Goal: Transaction & Acquisition: Purchase product/service

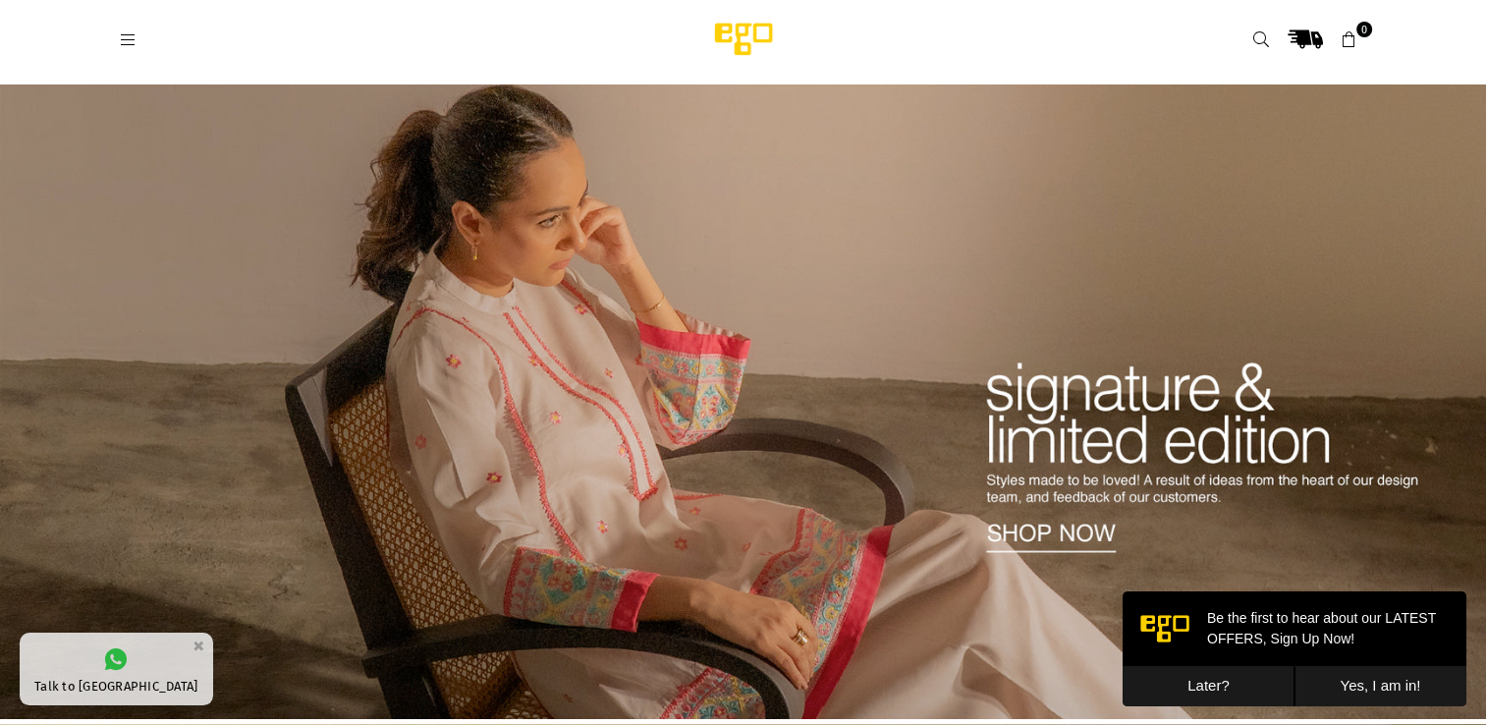
click at [1214, 685] on button "Later?" at bounding box center [1209, 686] width 172 height 40
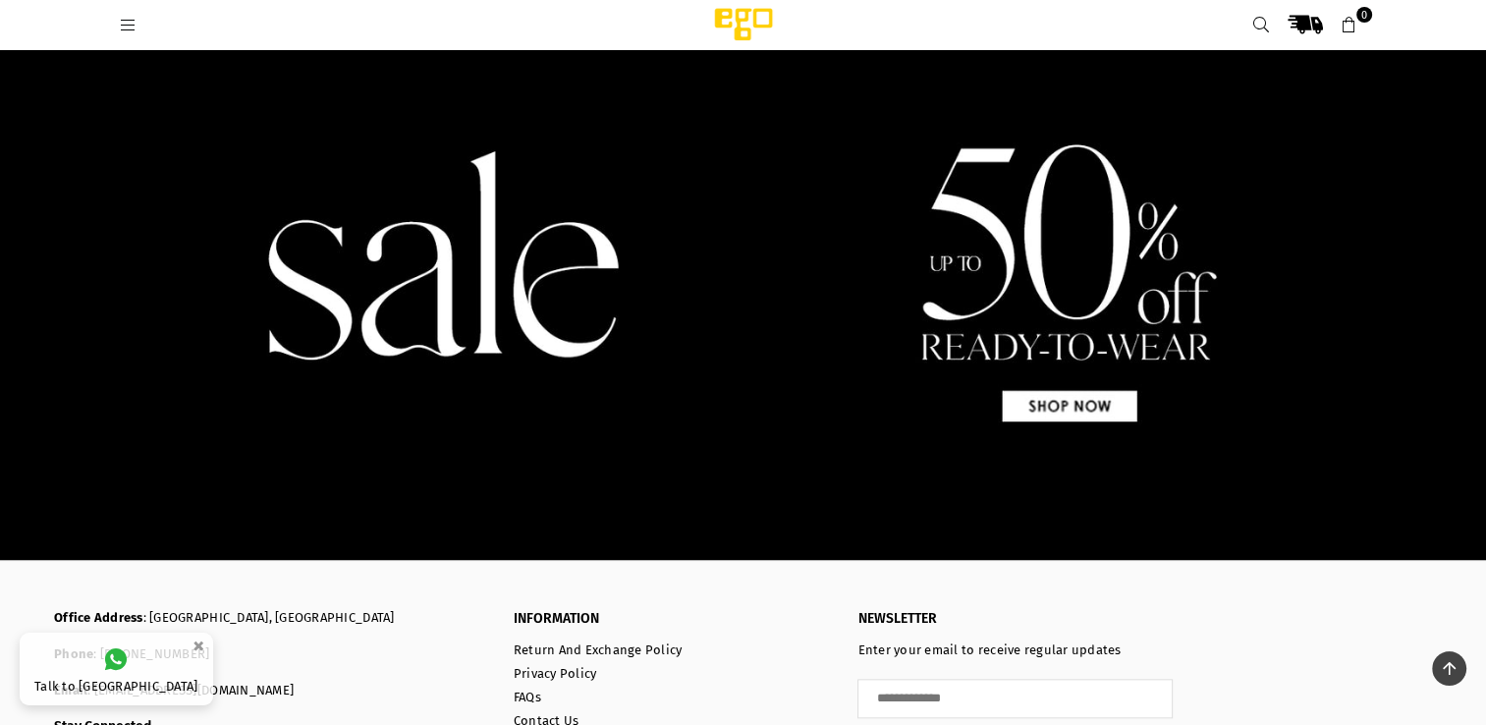
scroll to position [2029, 0]
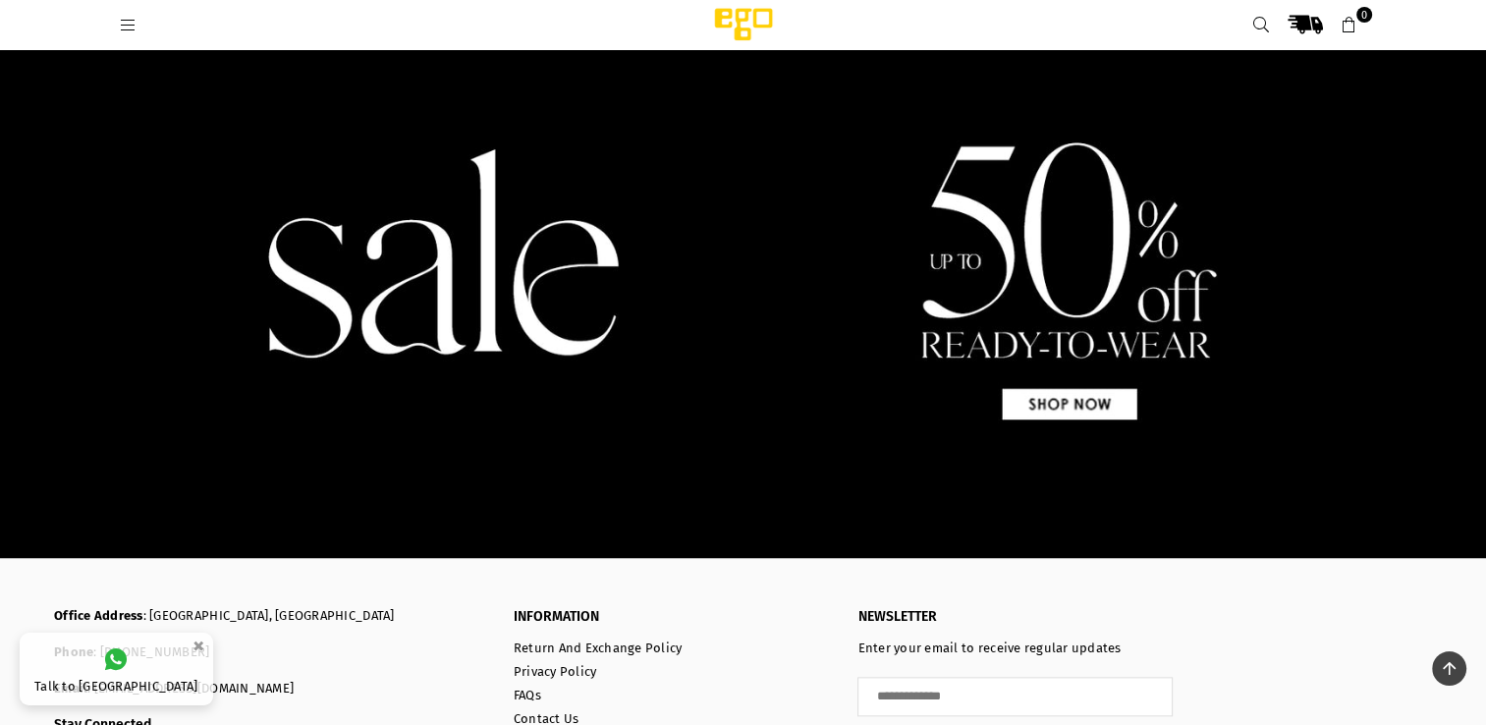
click at [780, 442] on img at bounding box center [743, 251] width 1486 height 635
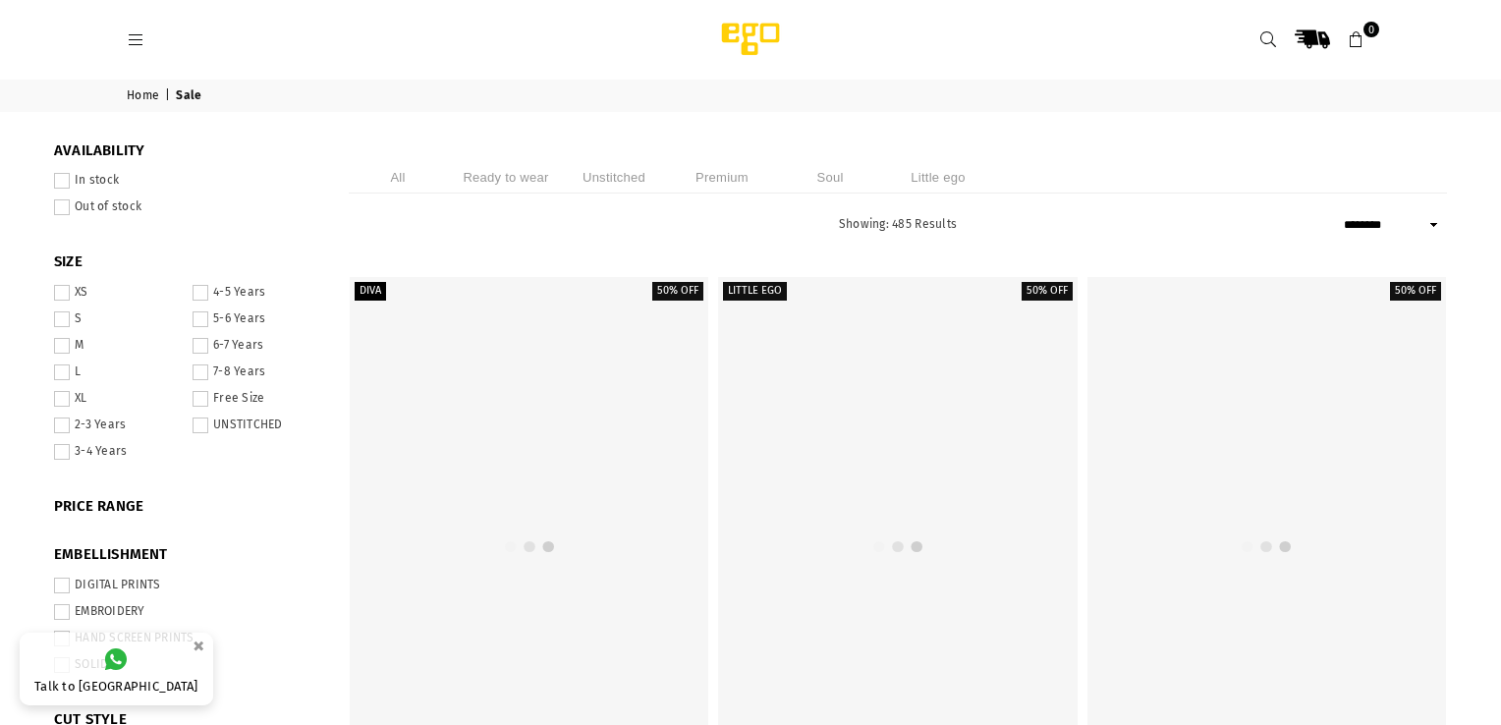
select select "******"
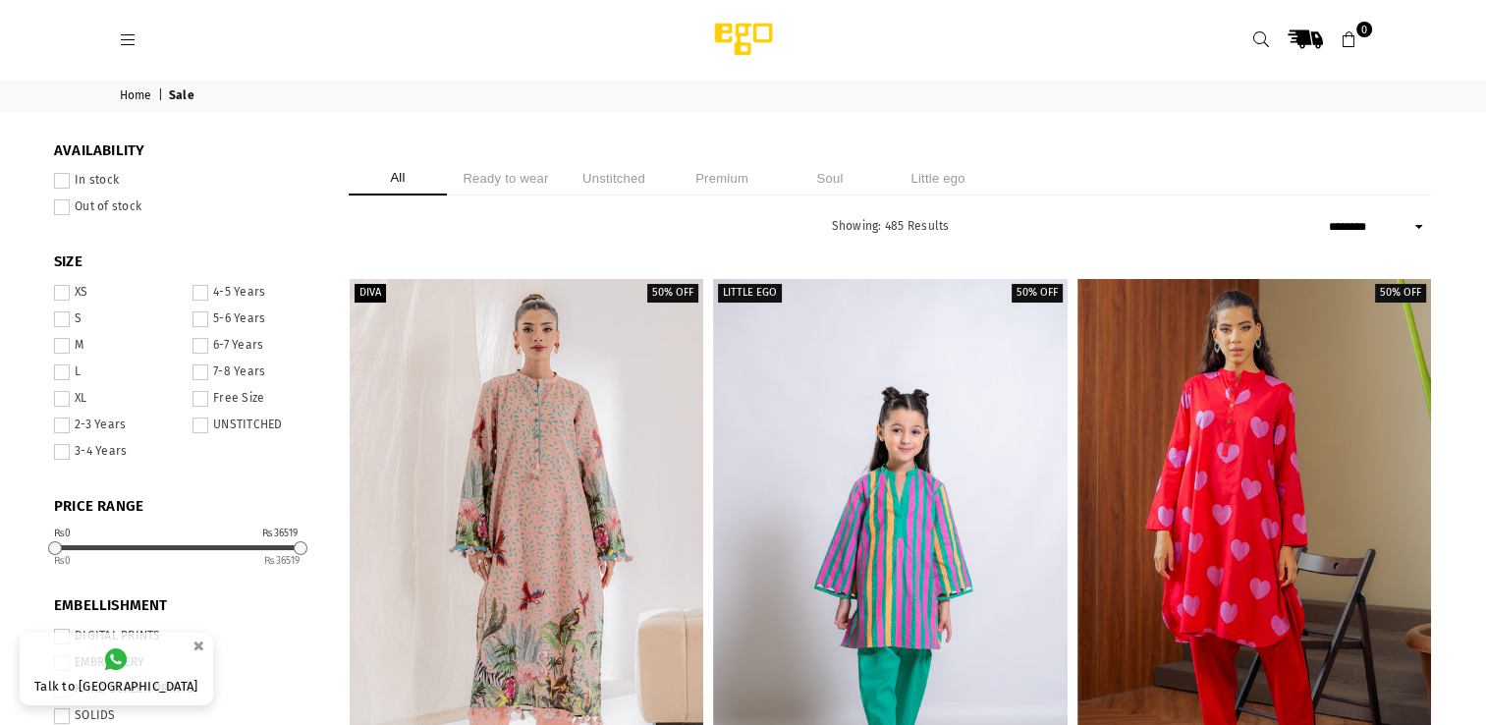
click at [780, 442] on div at bounding box center [890, 544] width 354 height 530
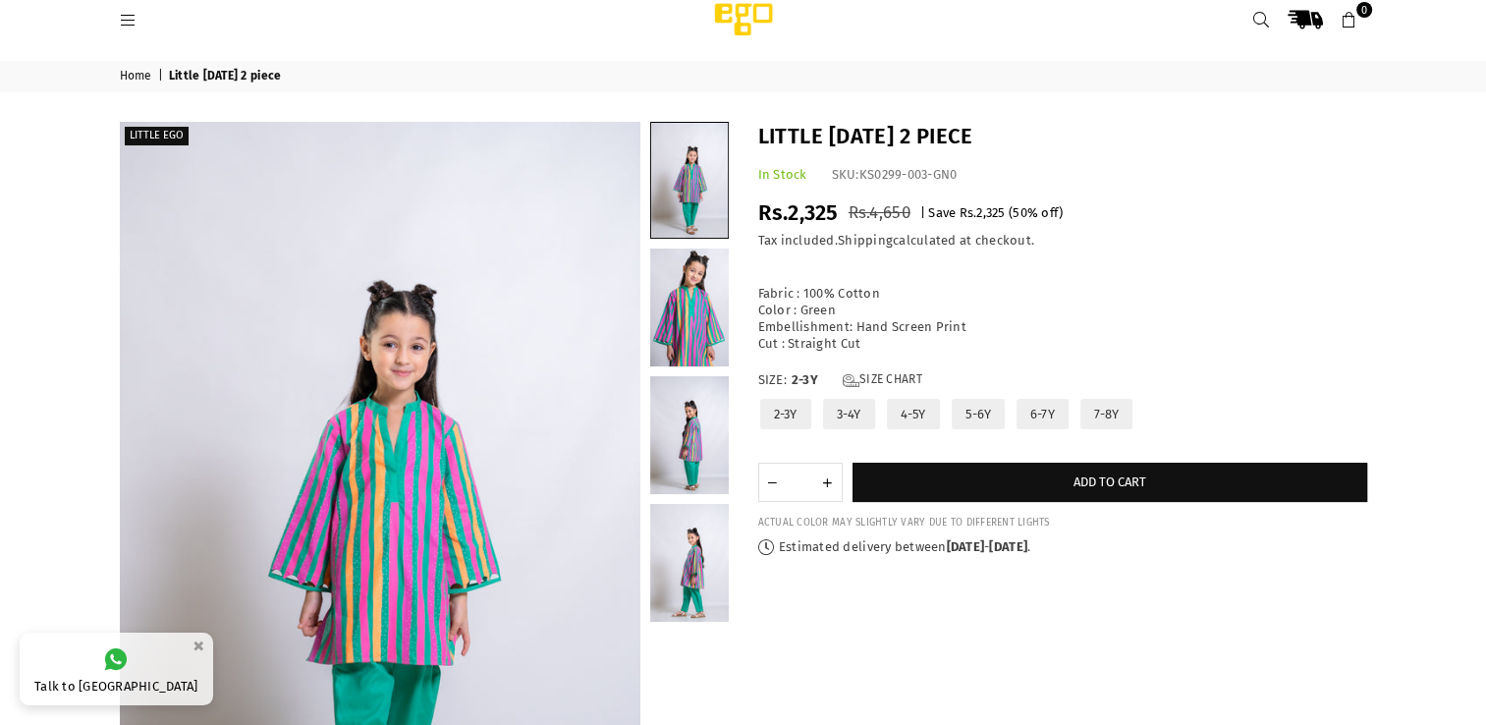
scroll to position [20, 0]
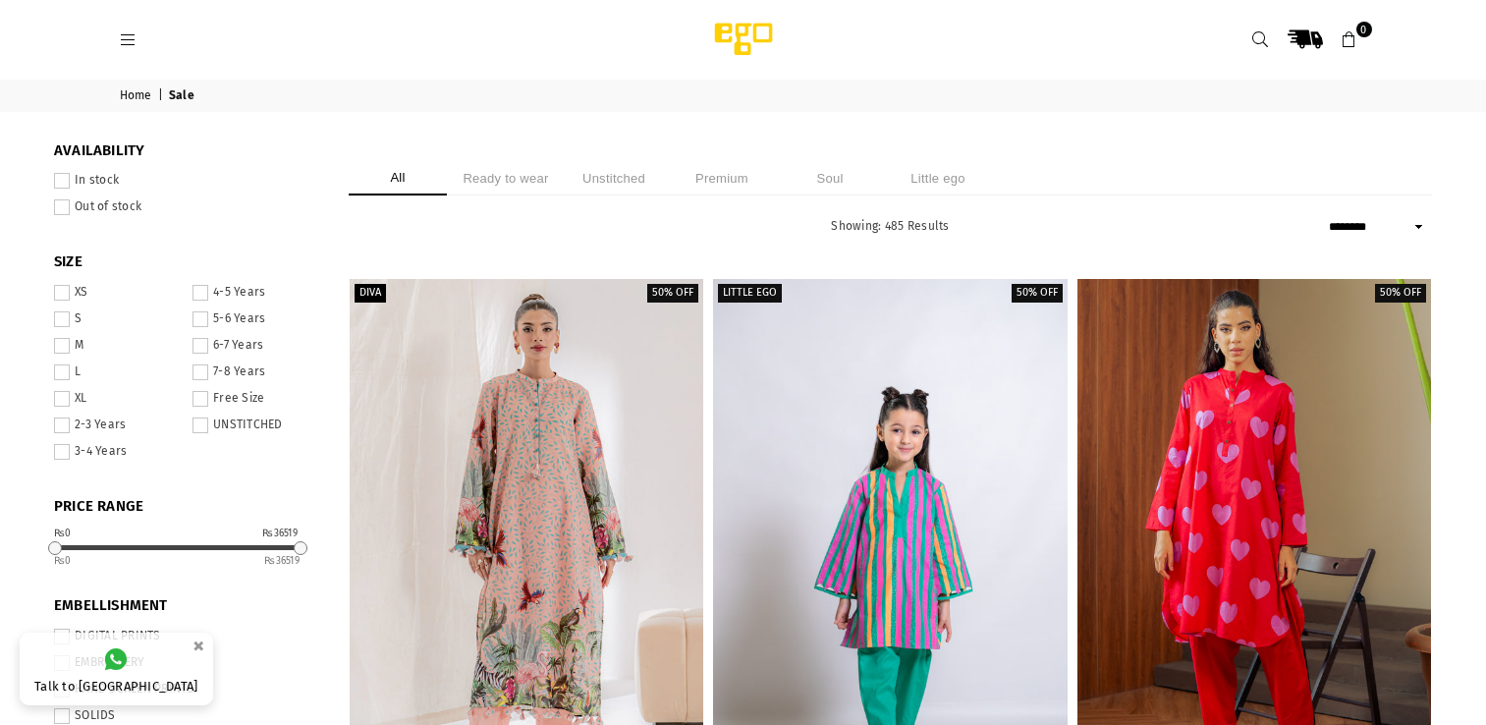
select select "******"
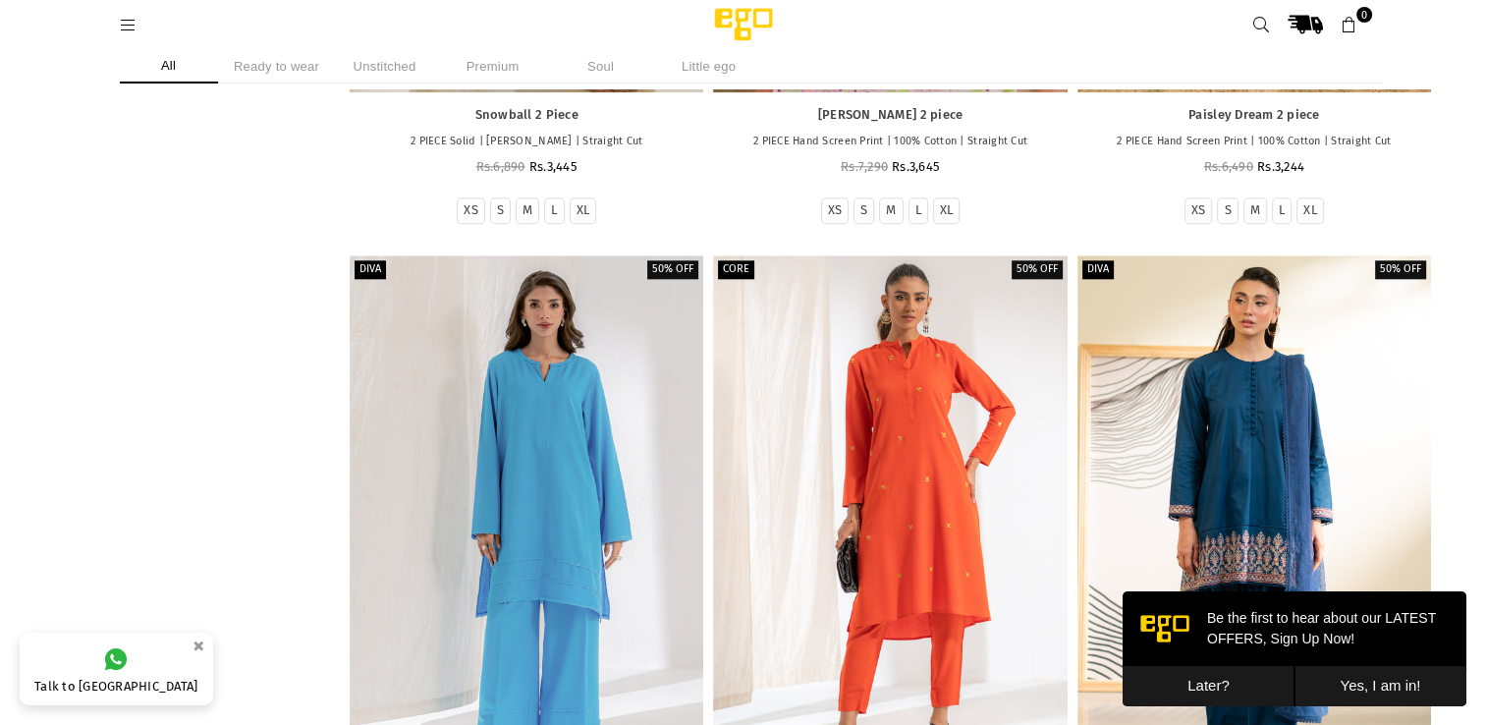
scroll to position [2025, 0]
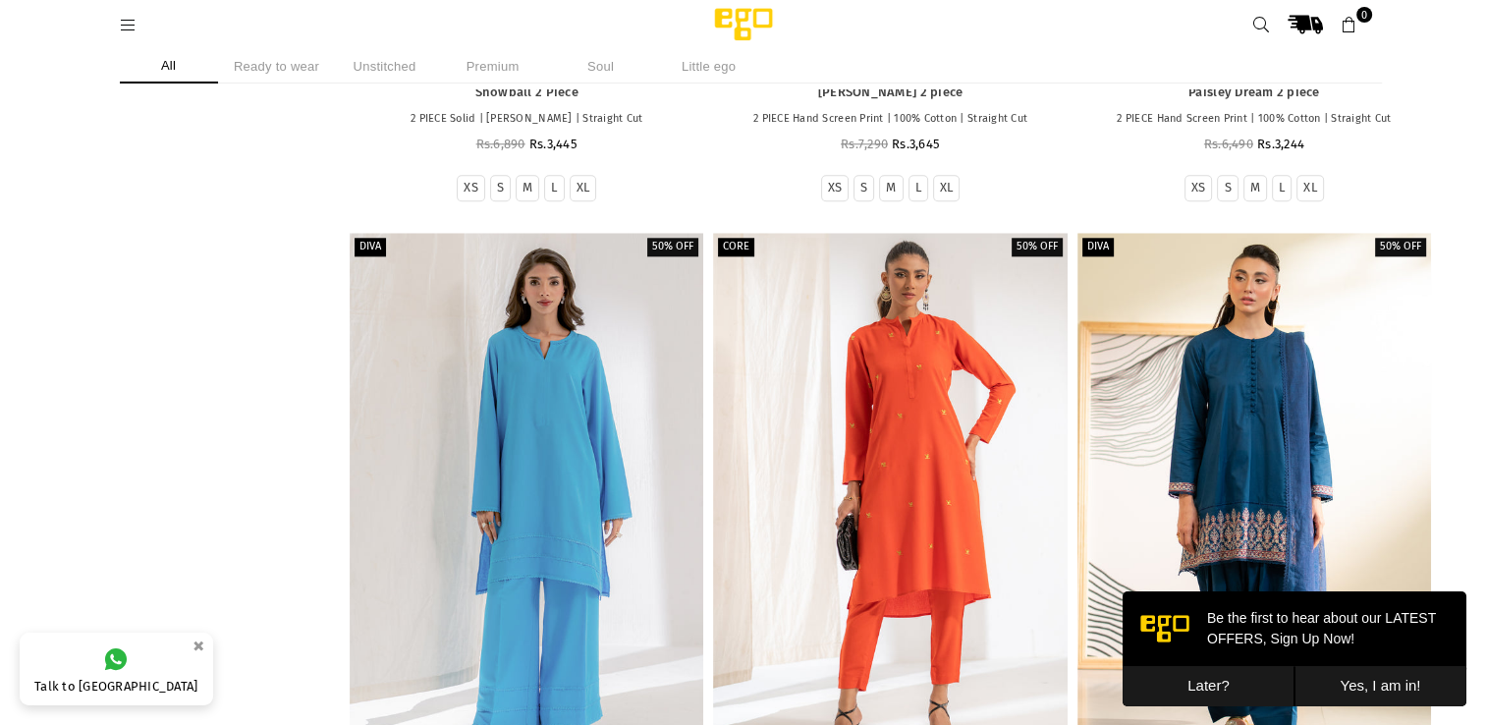
click at [1210, 689] on button "Later?" at bounding box center [1209, 686] width 172 height 40
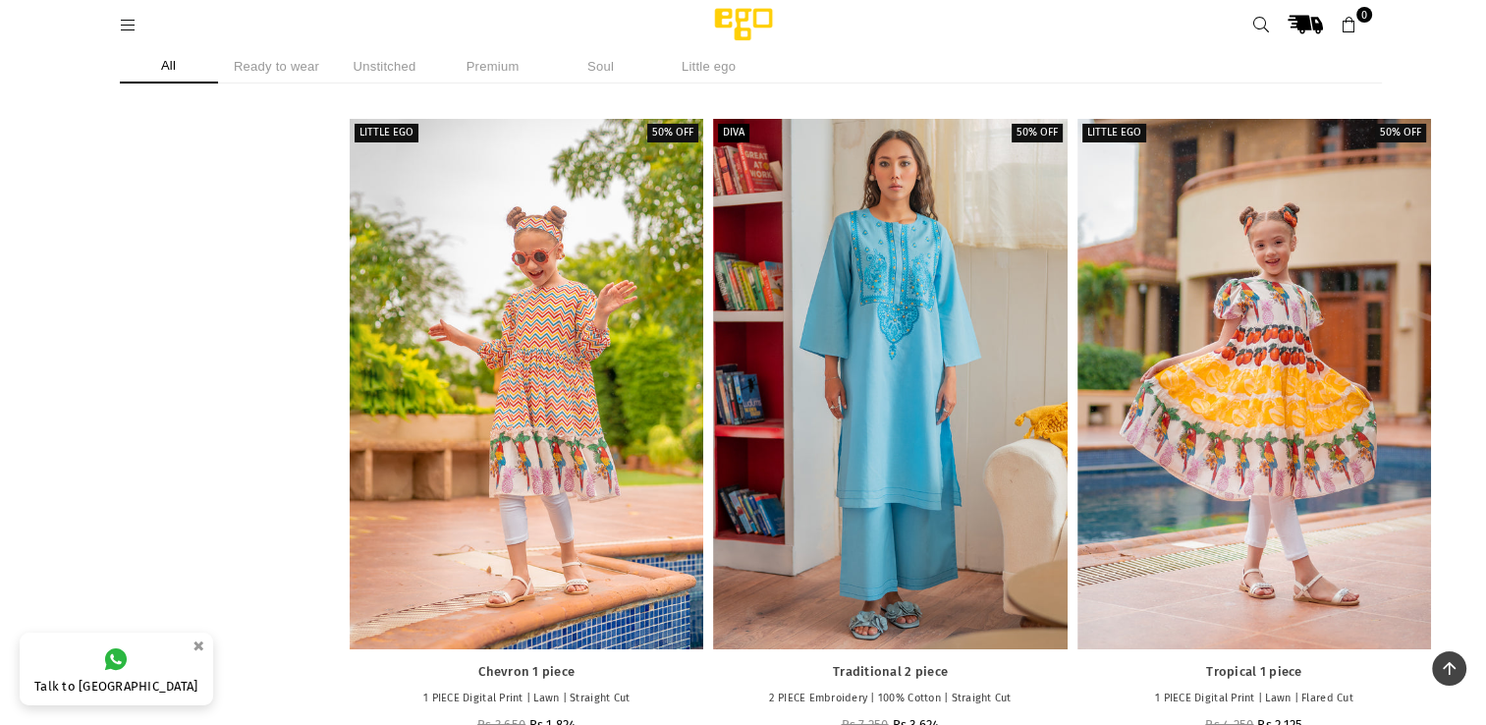
scroll to position [6997, 0]
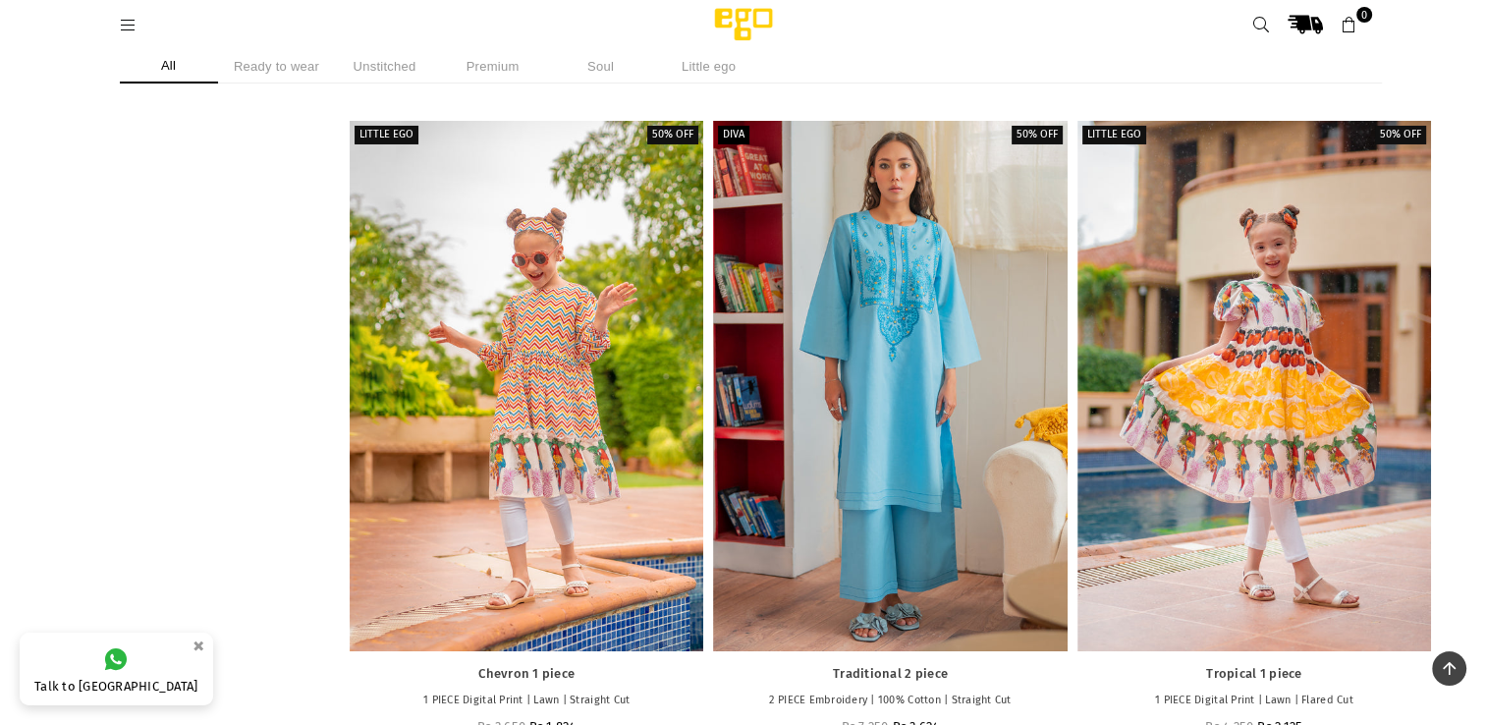
click at [128, 24] on icon at bounding box center [129, 26] width 18 height 18
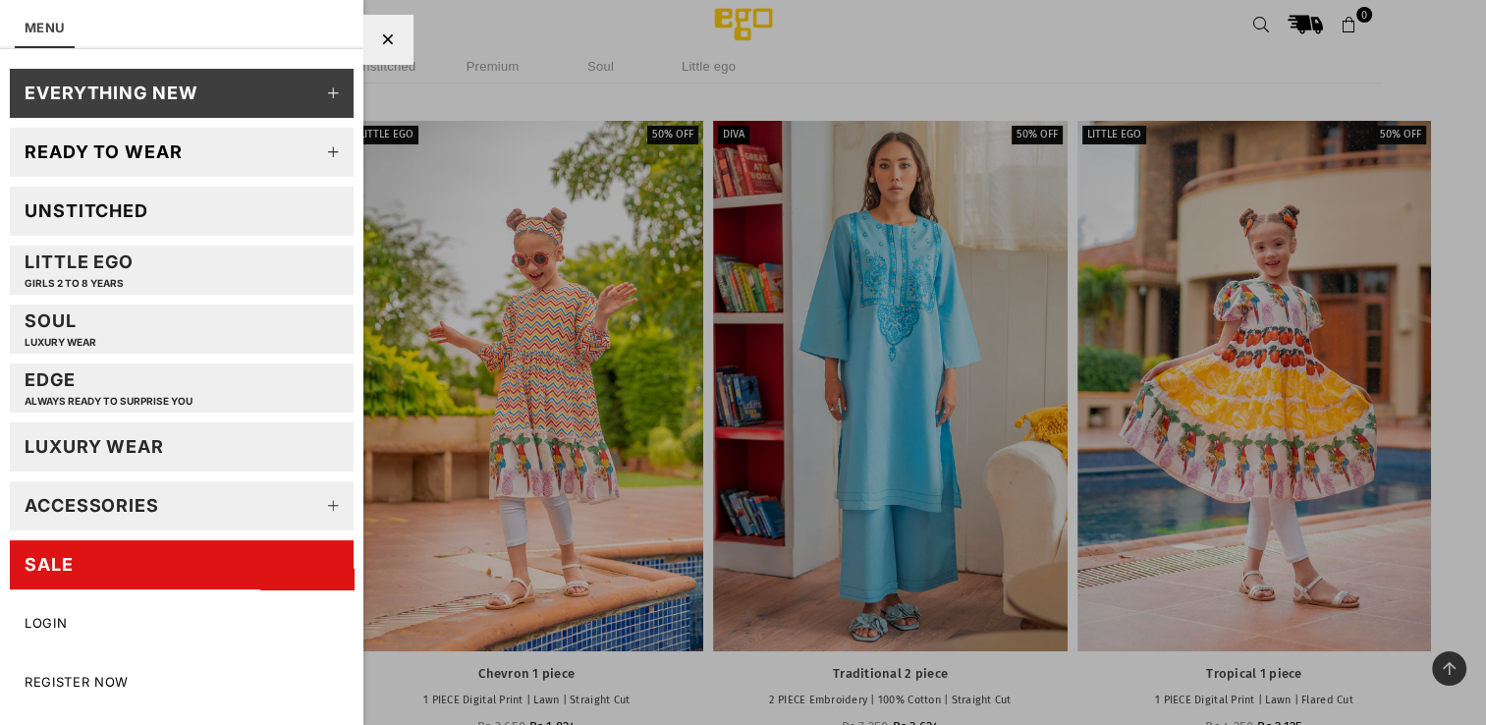
click at [346, 146] on icon at bounding box center [333, 152] width 39 height 39
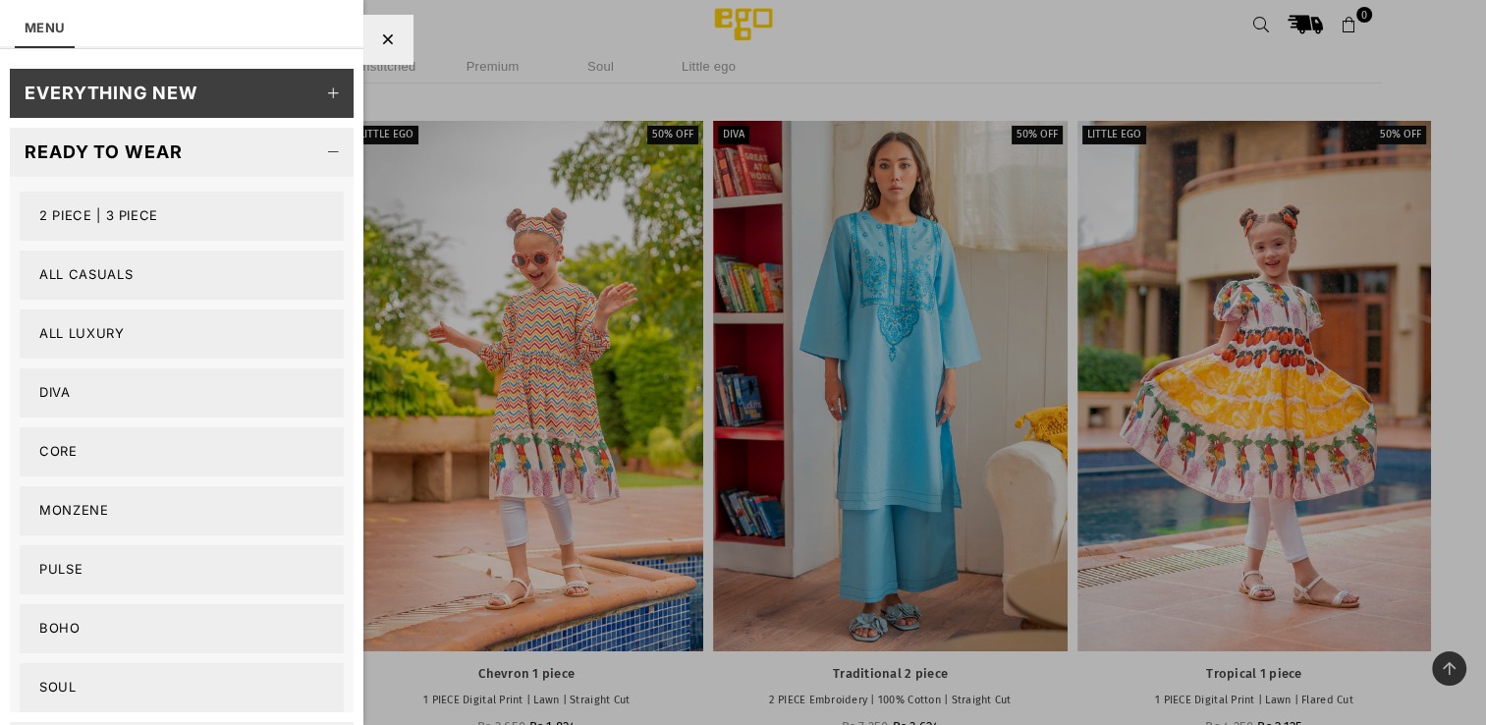
click at [94, 385] on link "Diva" at bounding box center [182, 392] width 324 height 49
click at [62, 453] on link "Core" at bounding box center [182, 451] width 324 height 49
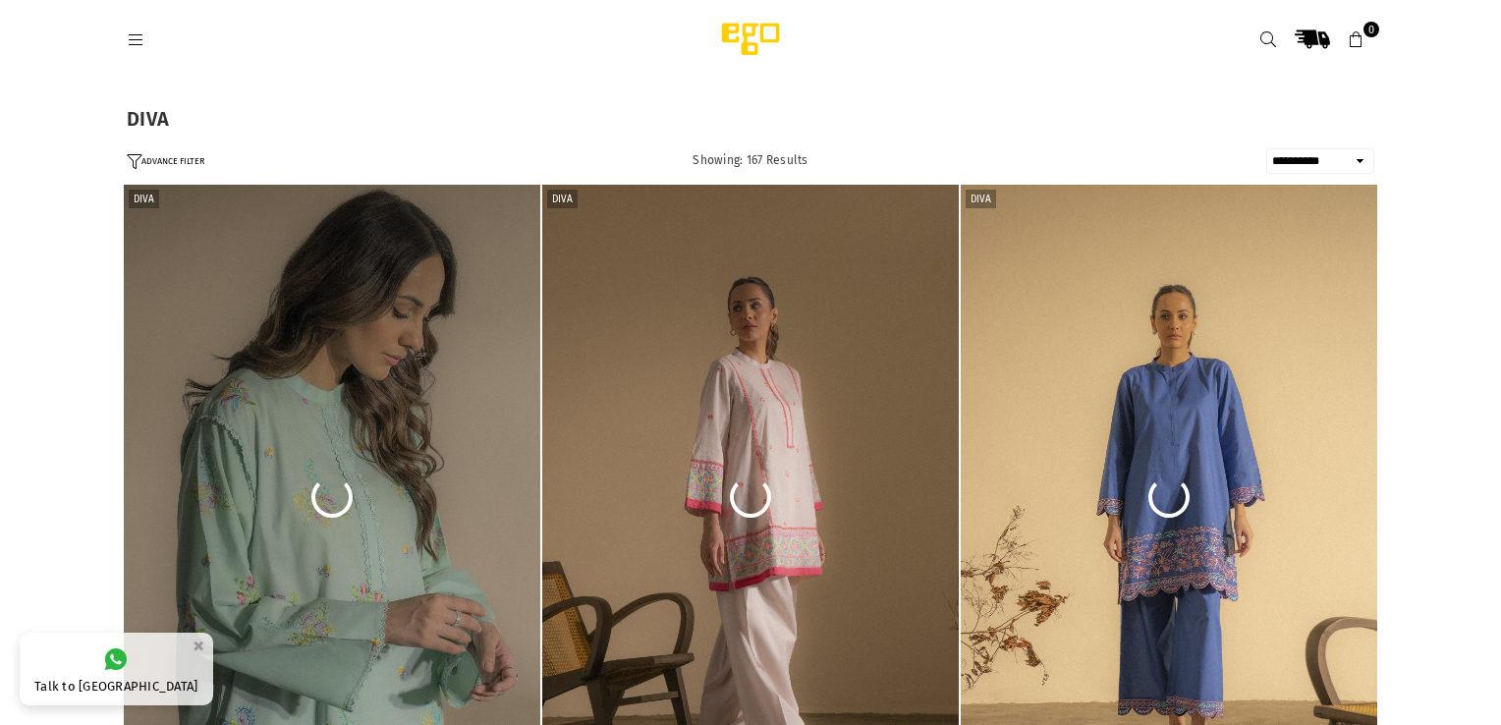
select select "**********"
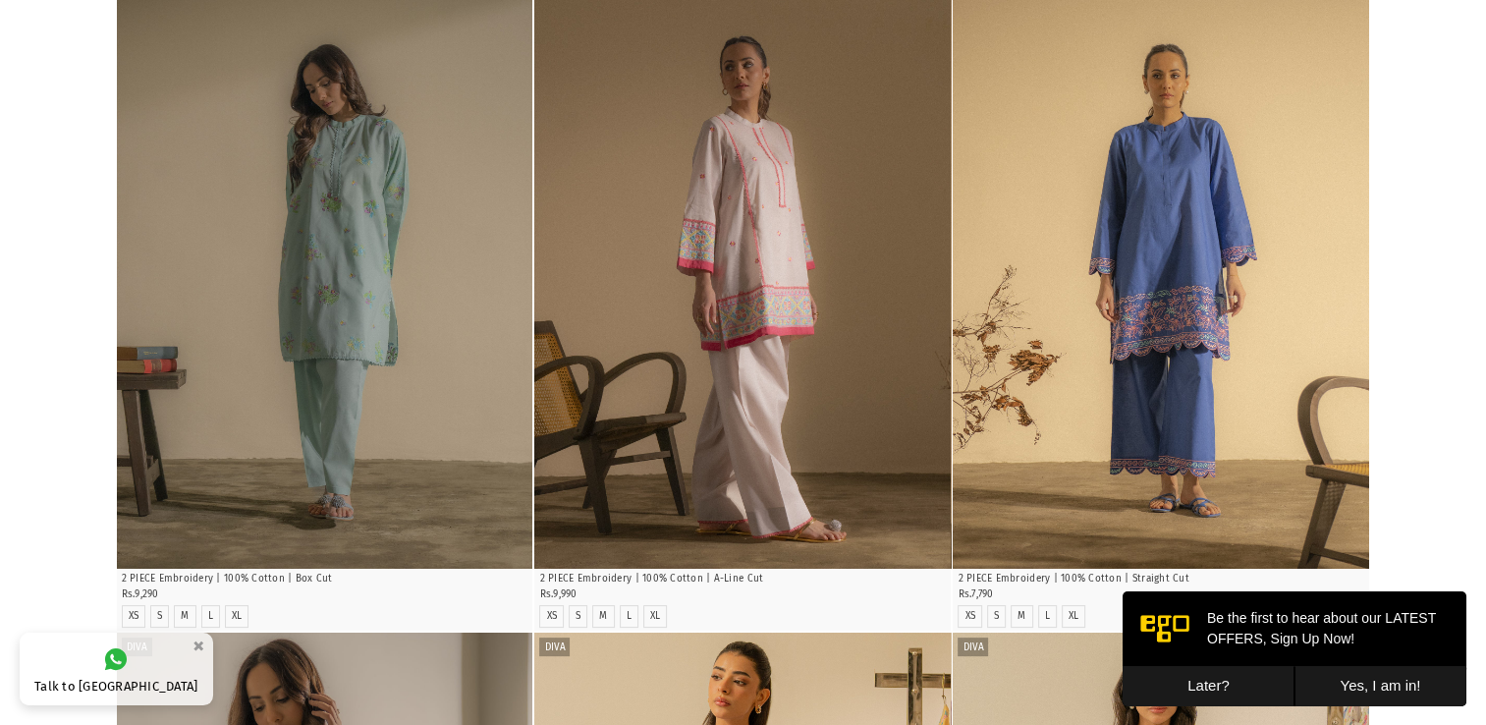
scroll to position [123, 0]
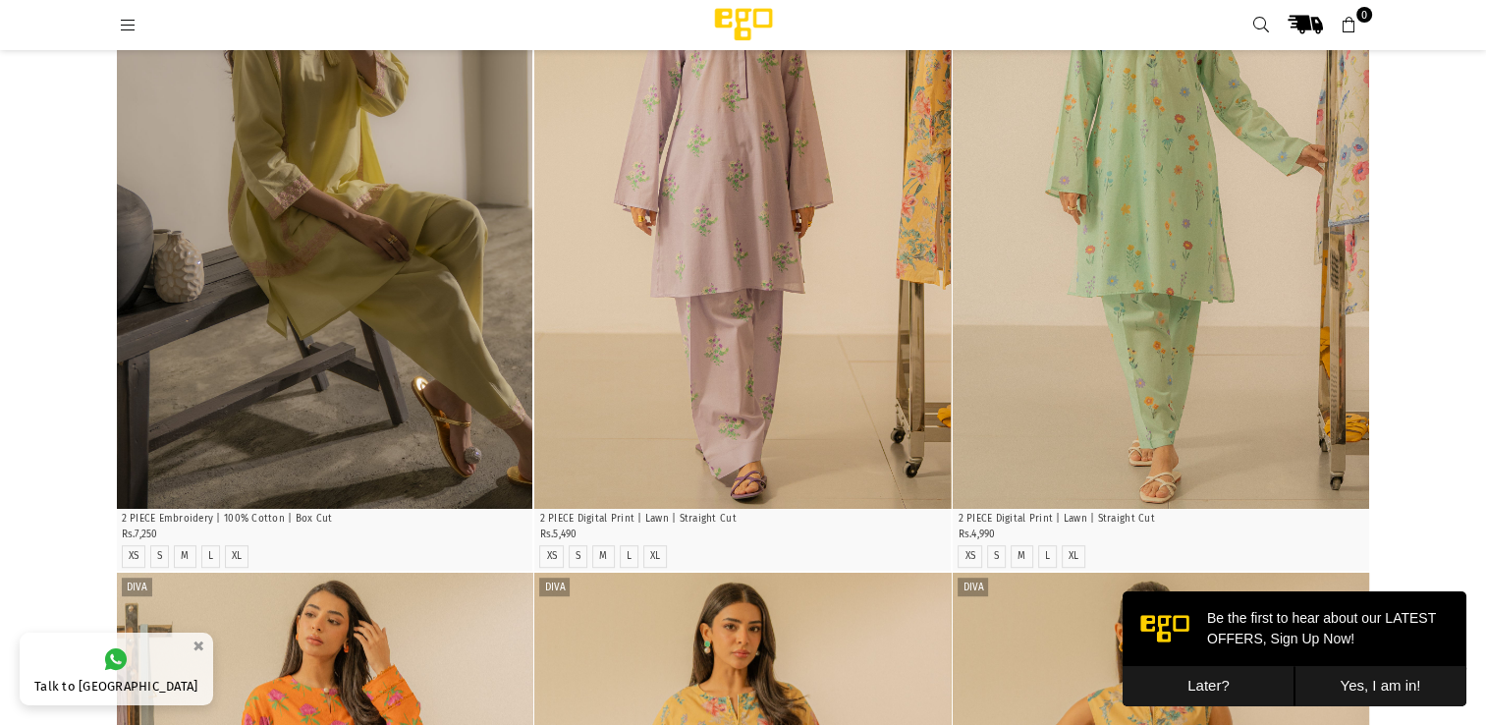
scroll to position [955, 0]
click at [1206, 678] on button "Later?" at bounding box center [1209, 686] width 172 height 40
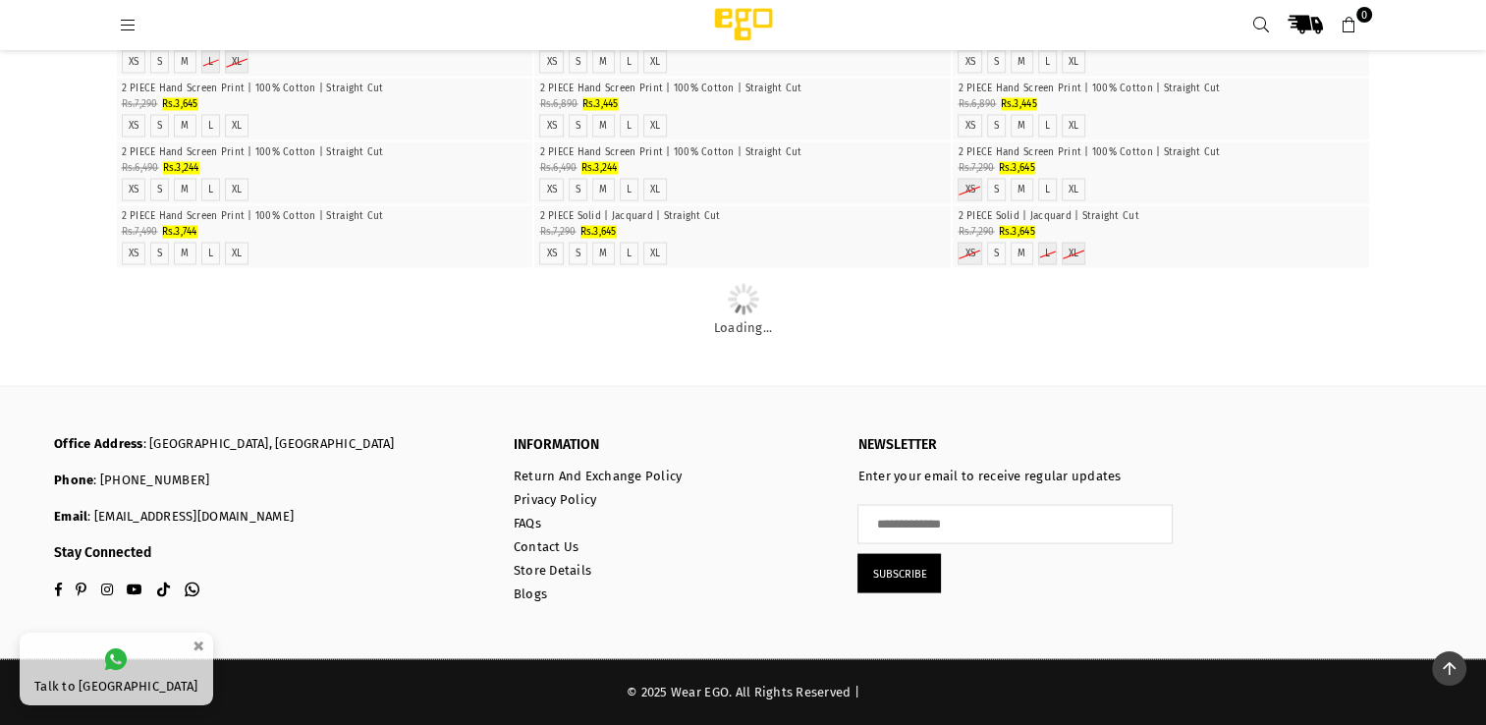
scroll to position [9785, 0]
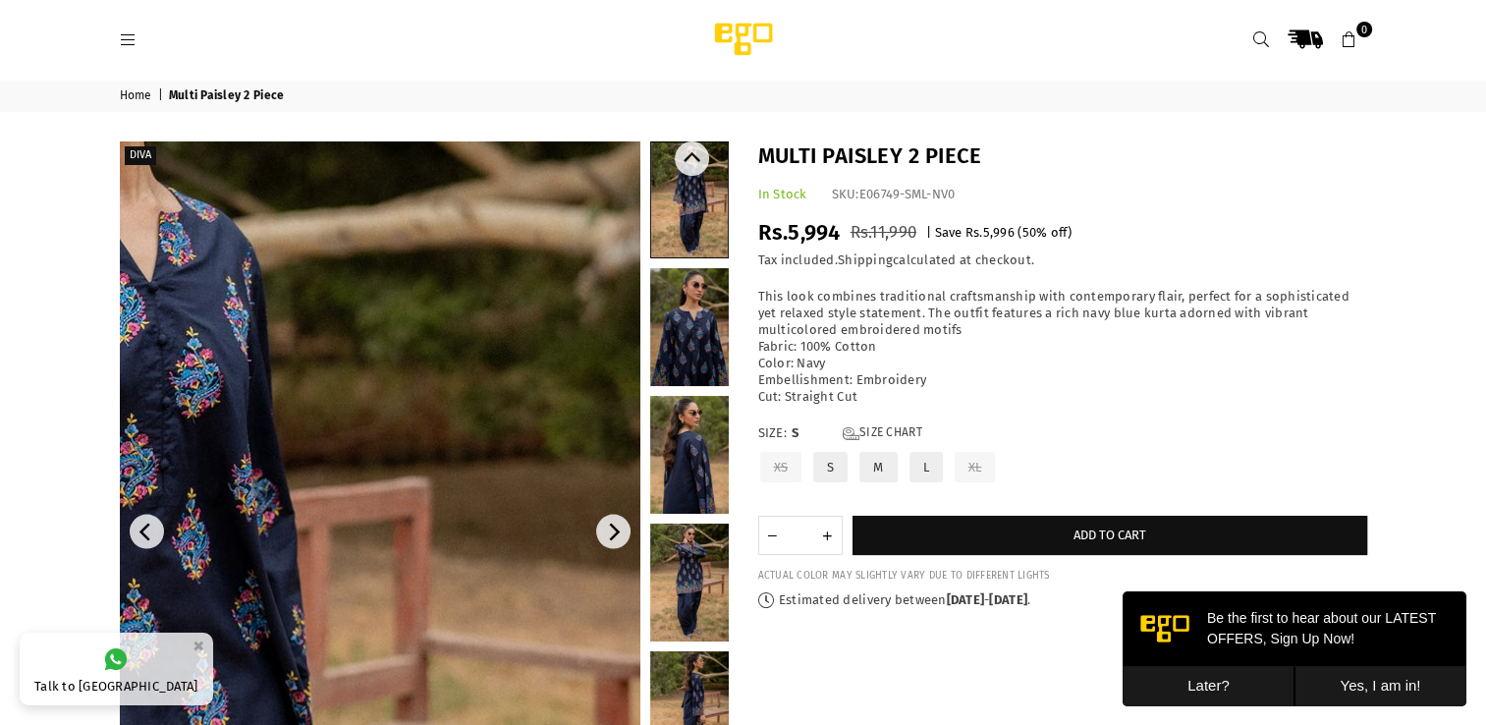
click at [699, 364] on link at bounding box center [689, 327] width 79 height 118
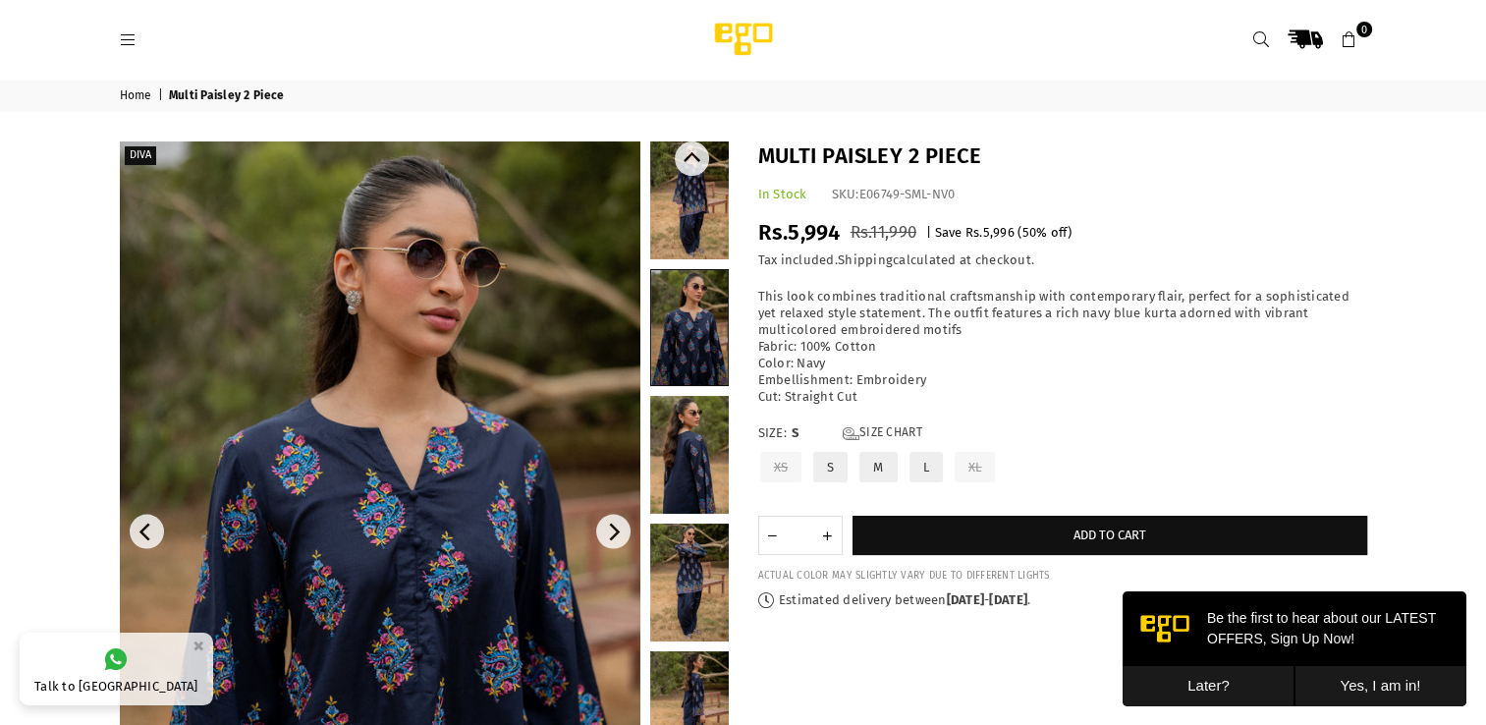
click at [700, 477] on link at bounding box center [689, 455] width 79 height 118
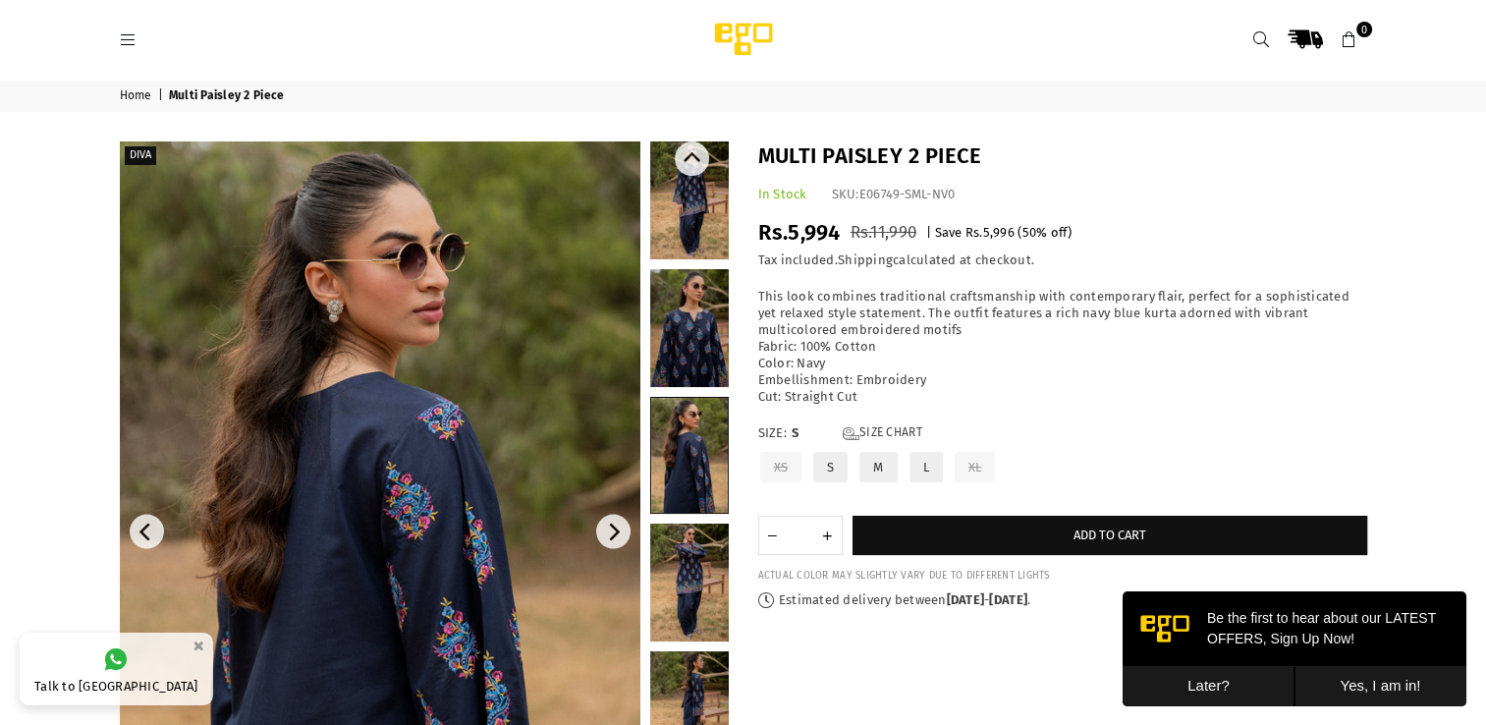
click at [693, 564] on link at bounding box center [689, 583] width 79 height 118
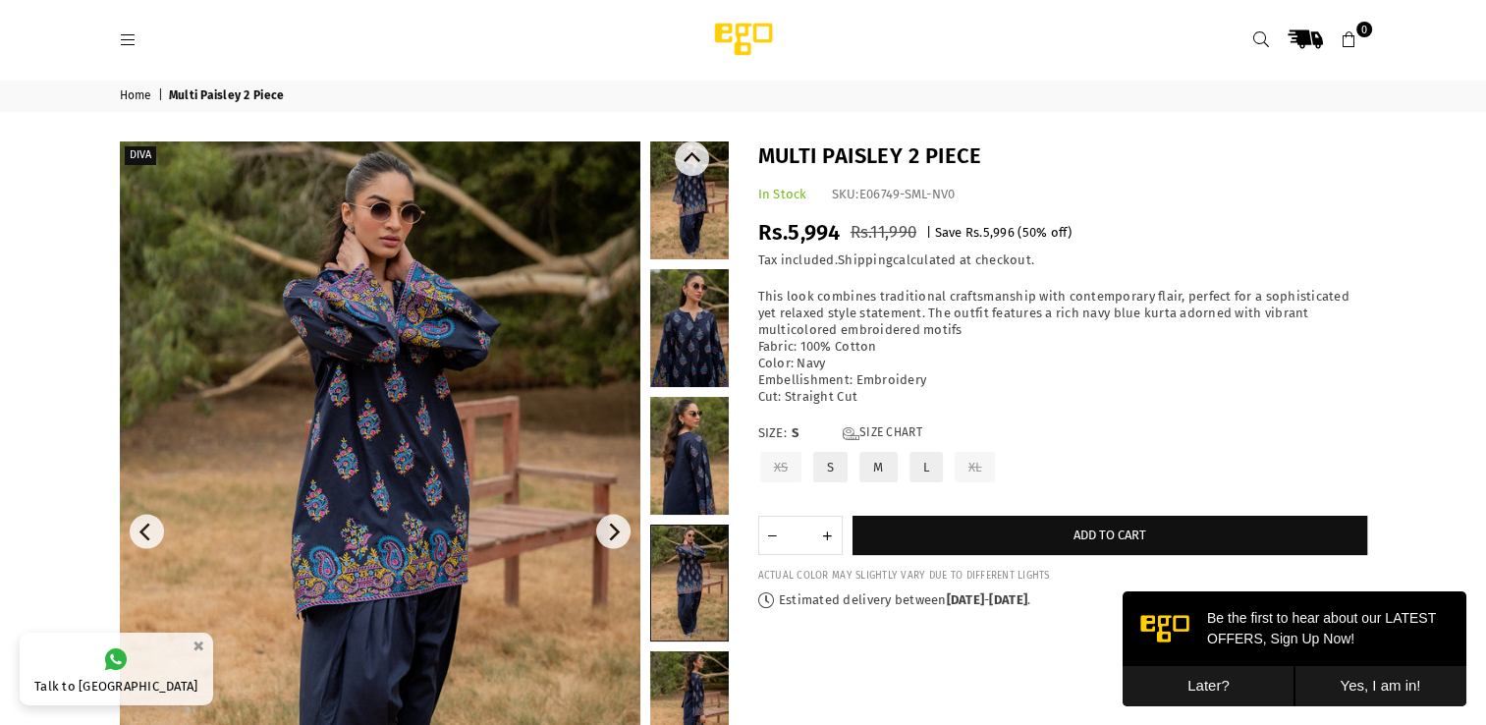
click at [684, 697] on link at bounding box center [689, 710] width 79 height 118
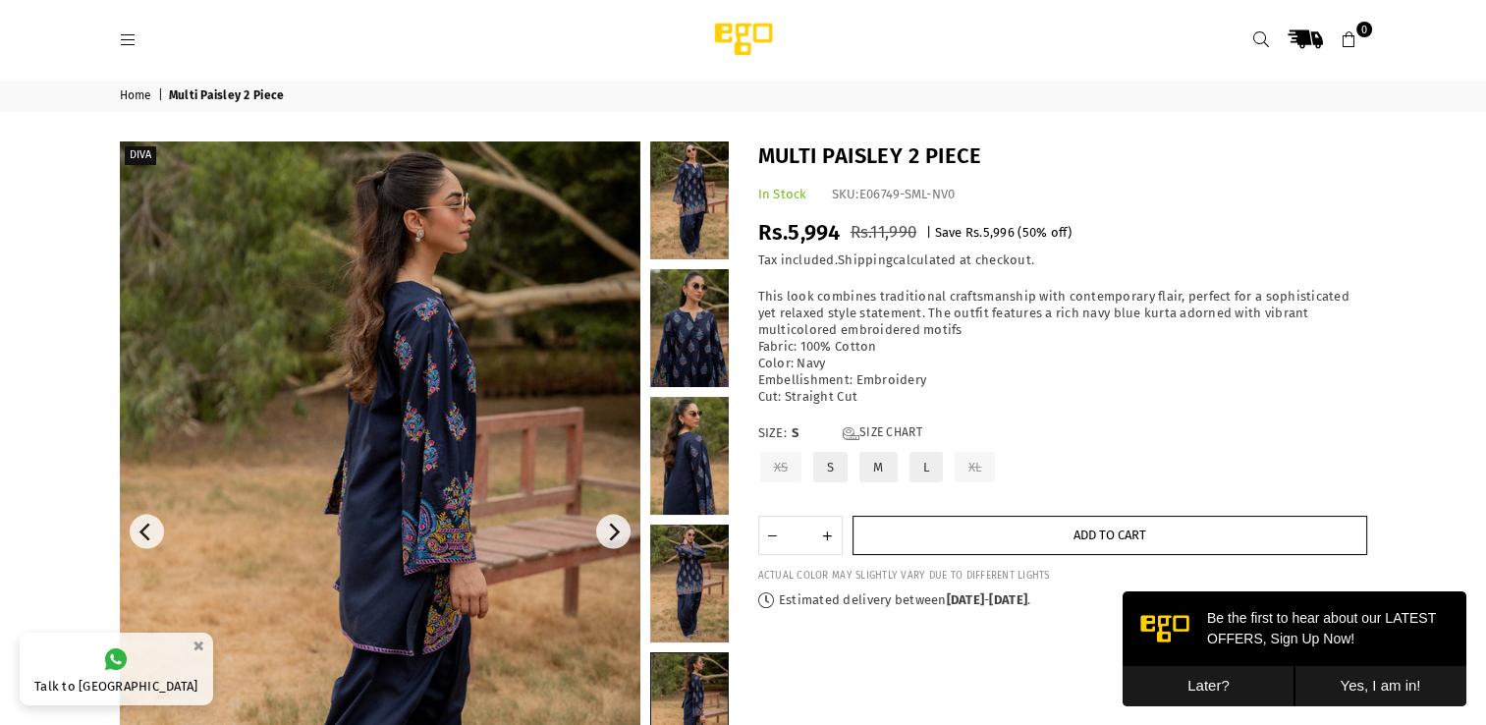
click at [1026, 539] on button "Add to cart" at bounding box center [1110, 535] width 515 height 39
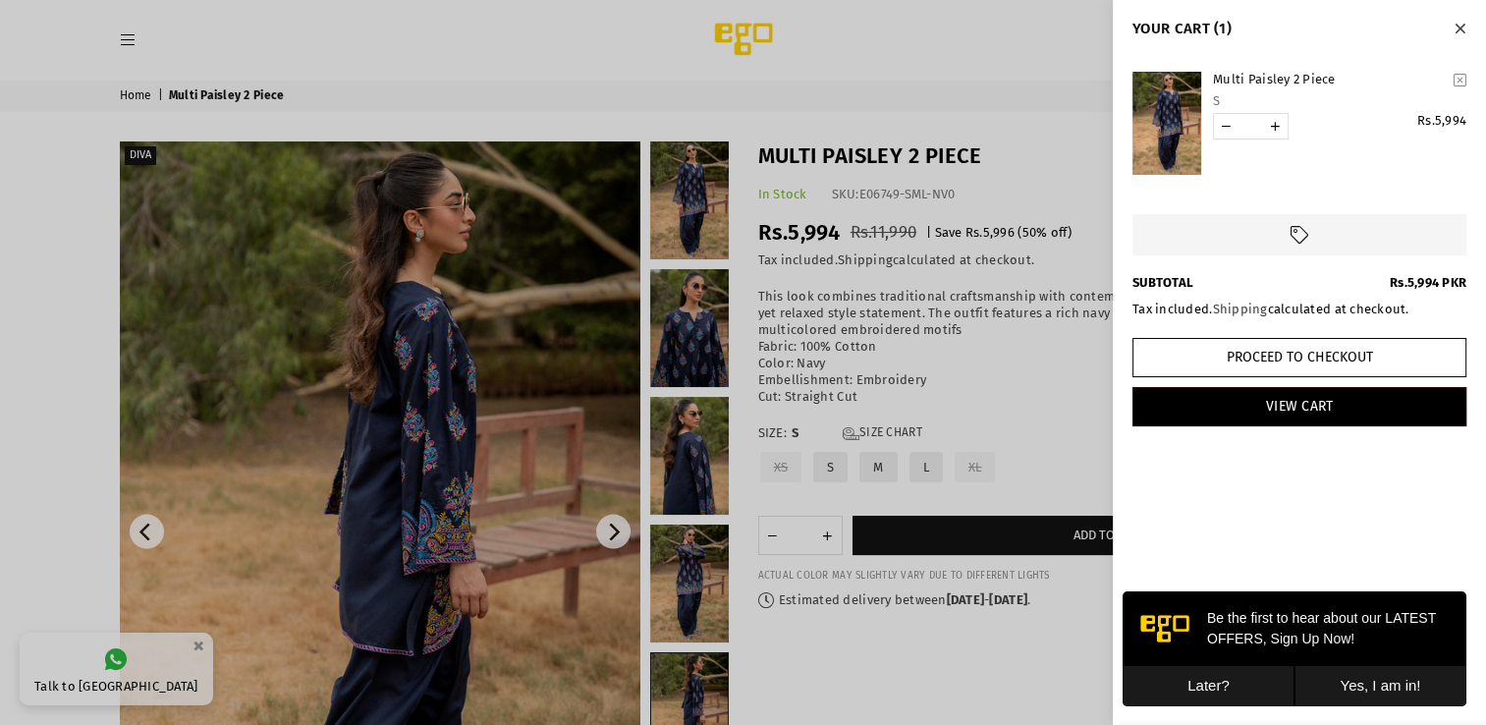
click at [1211, 680] on button "Later?" at bounding box center [1209, 686] width 172 height 40
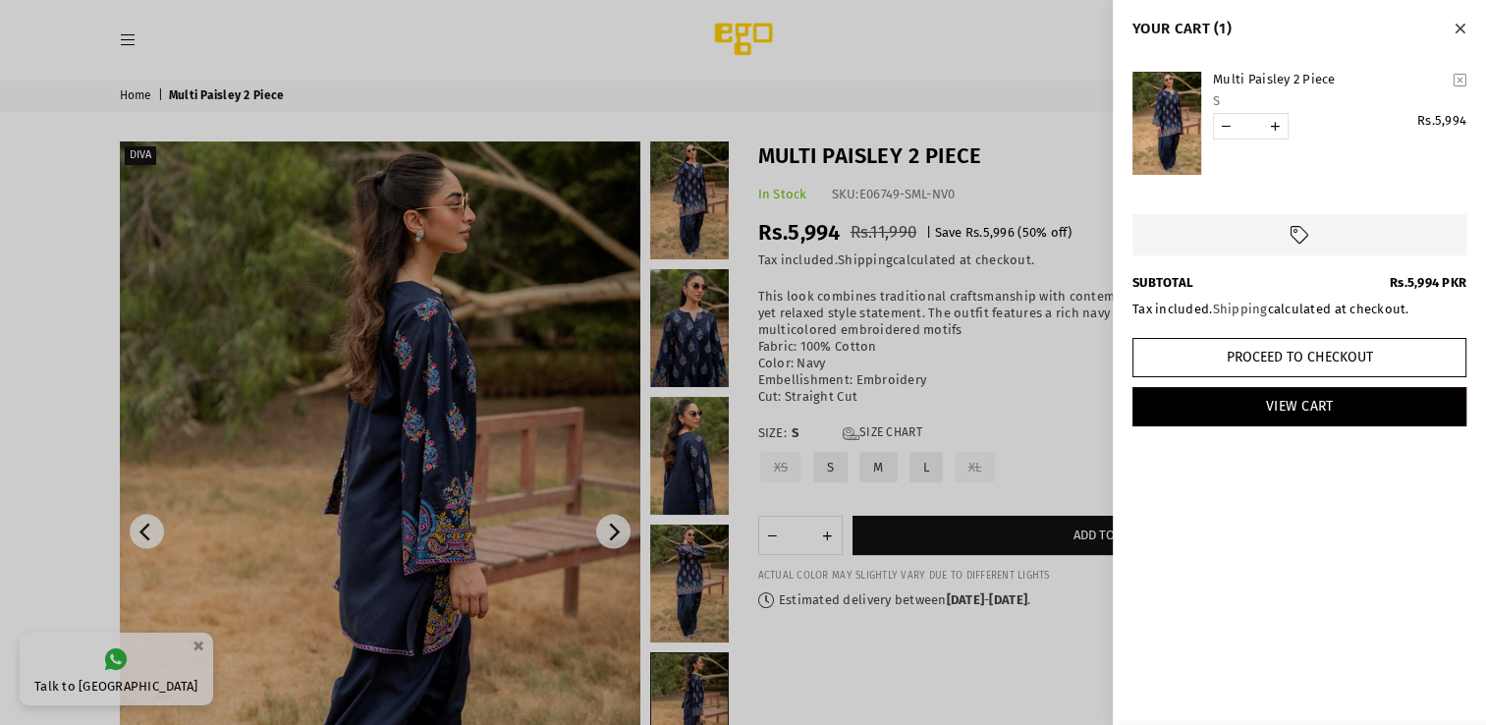
click at [1460, 26] on icon "Close" at bounding box center [1460, 29] width 11 height 15
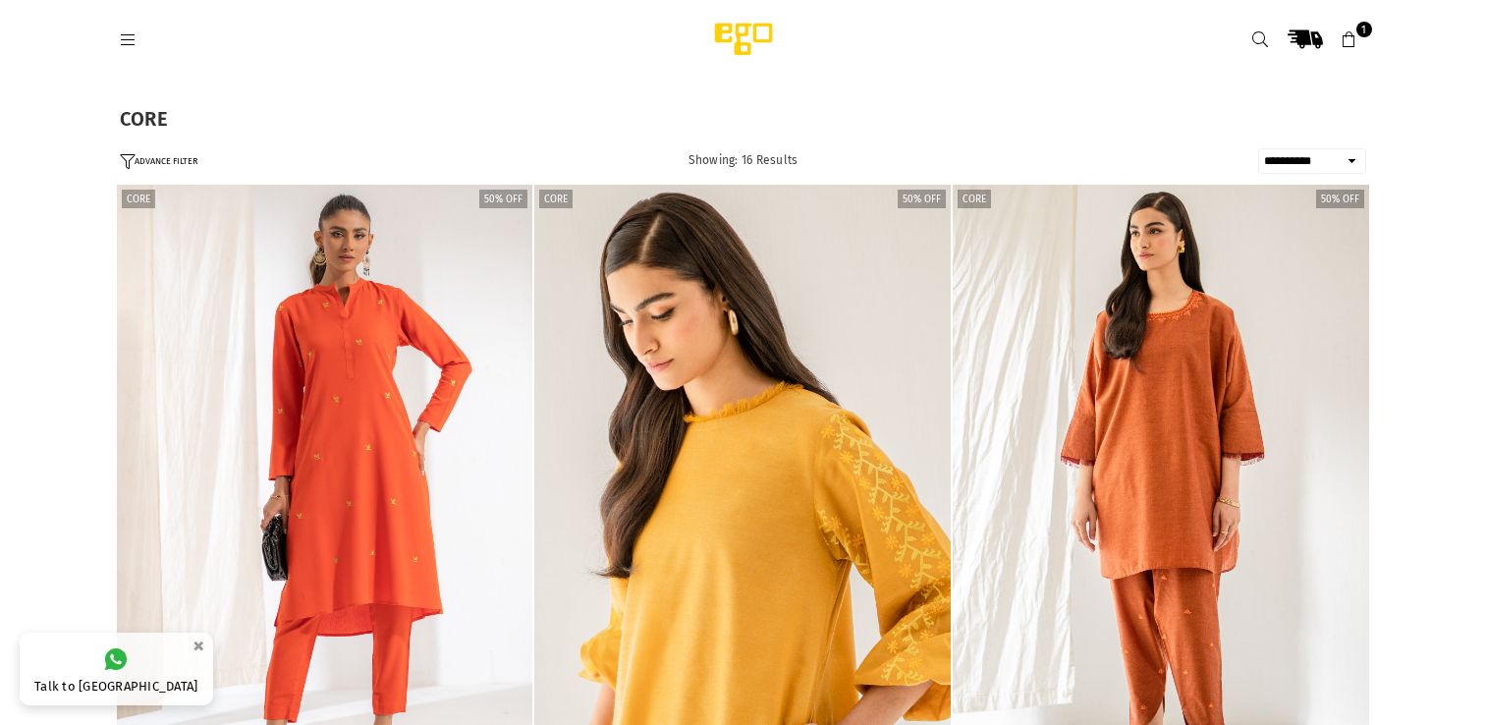
select select "**********"
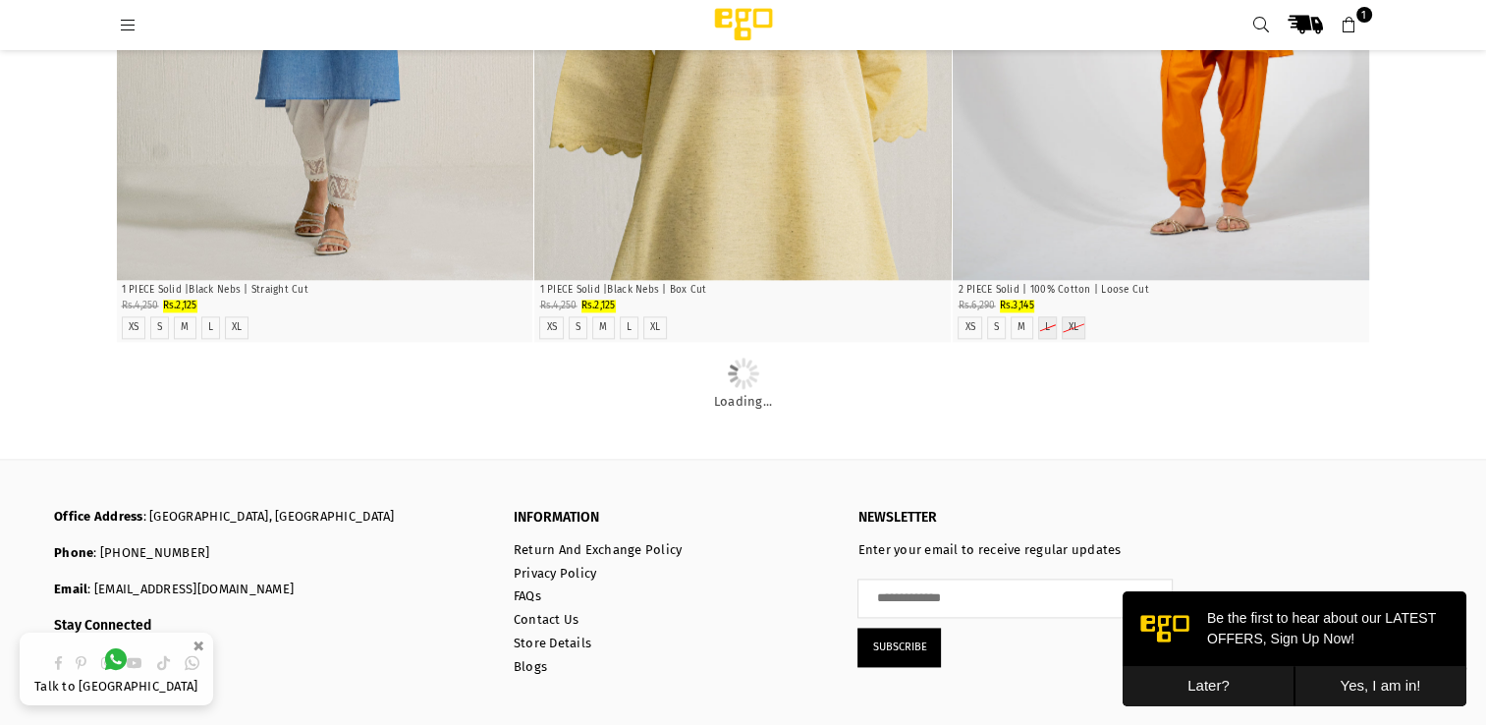
scroll to position [2629, 0]
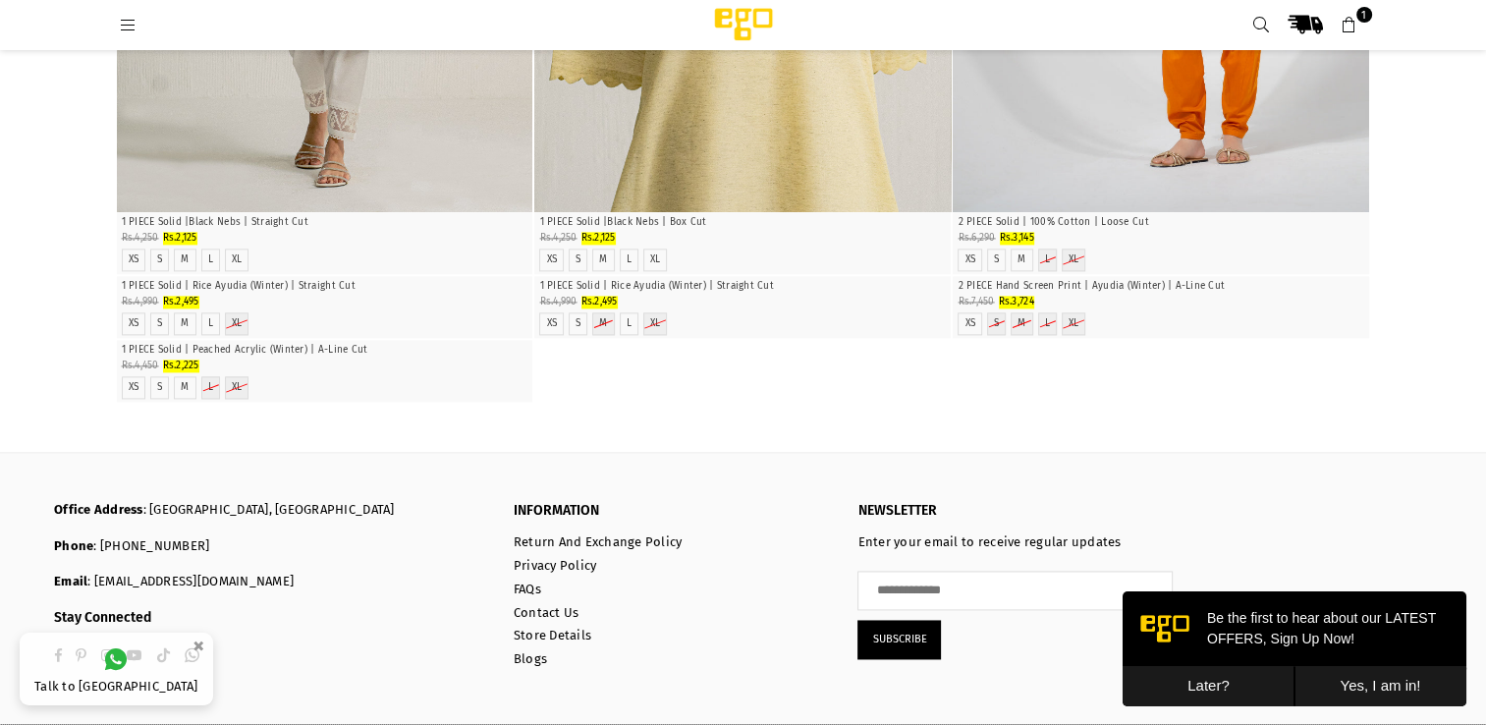
click at [1203, 677] on button "Later?" at bounding box center [1209, 686] width 172 height 40
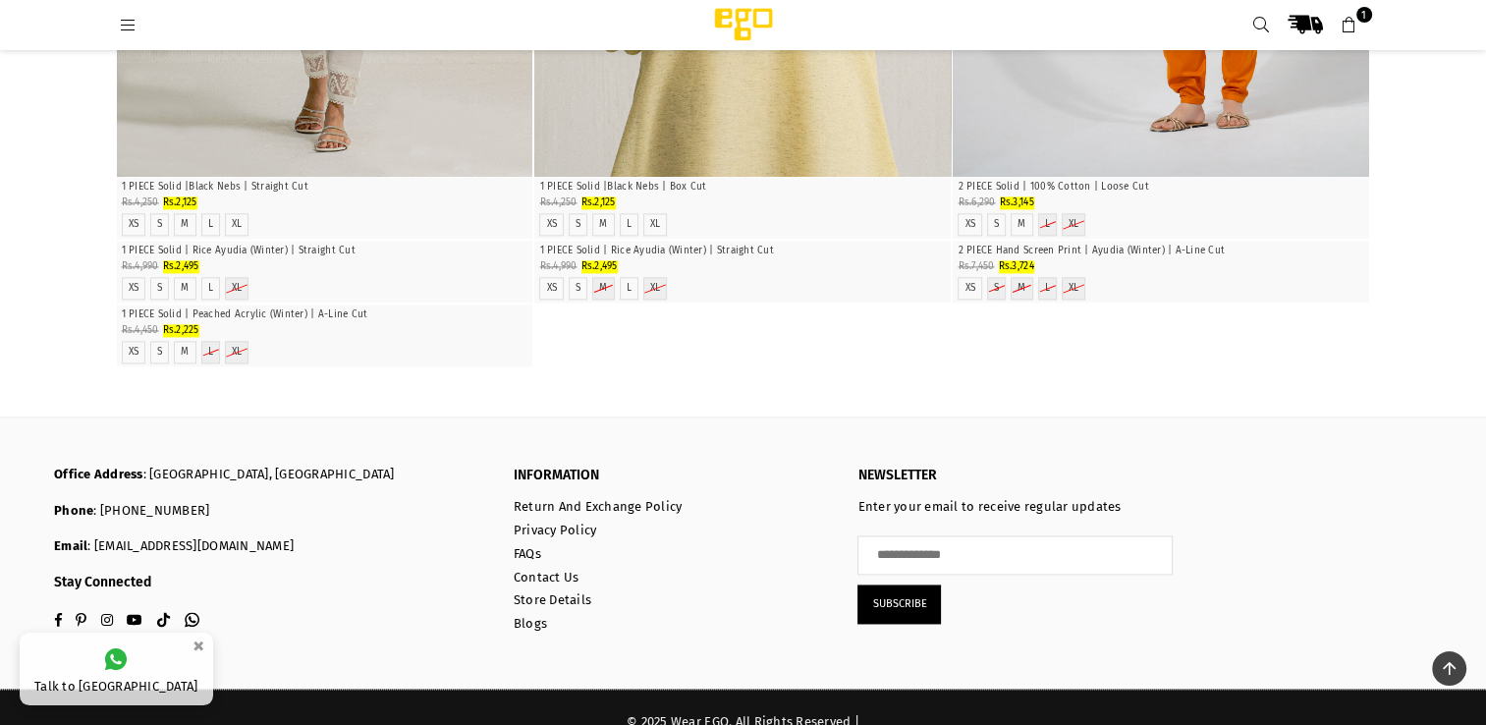
scroll to position [2579, 0]
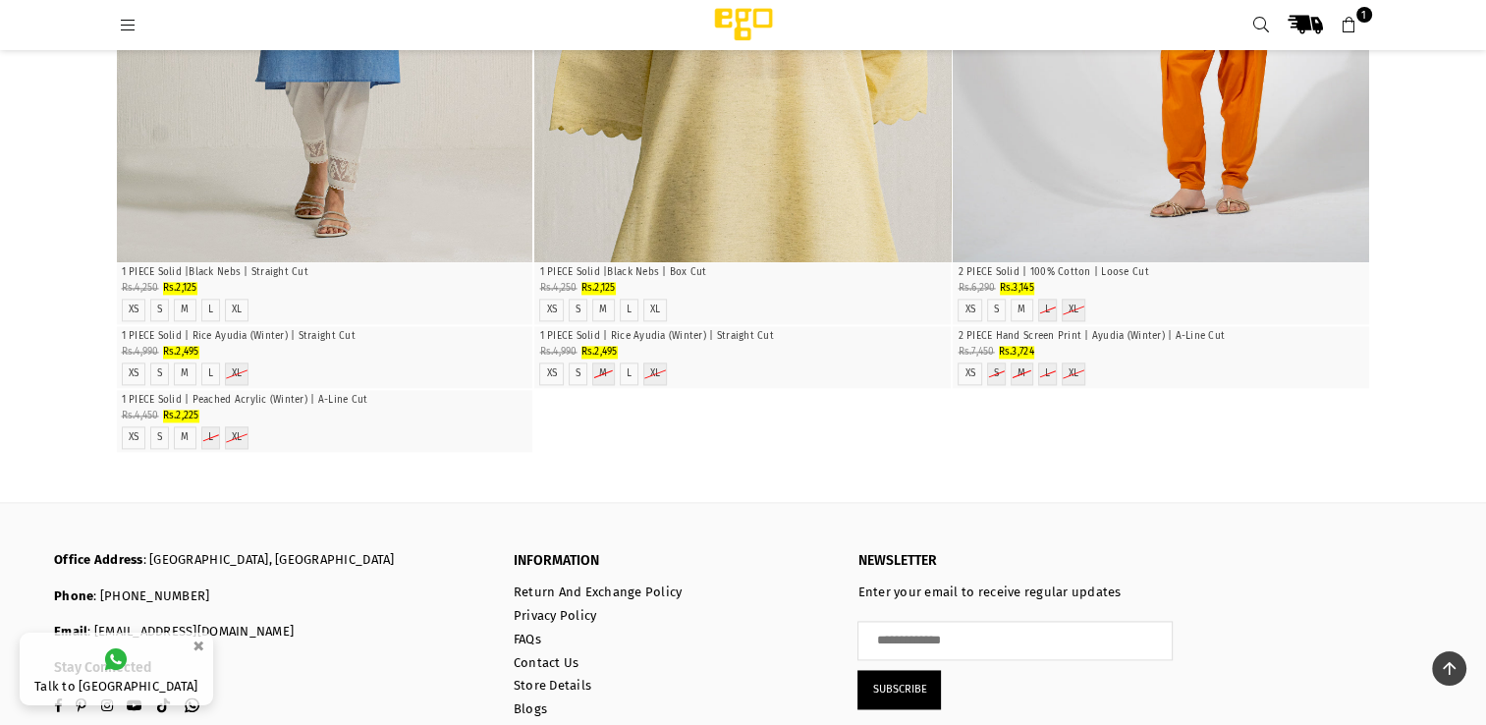
click at [121, 19] on icon at bounding box center [129, 26] width 18 height 18
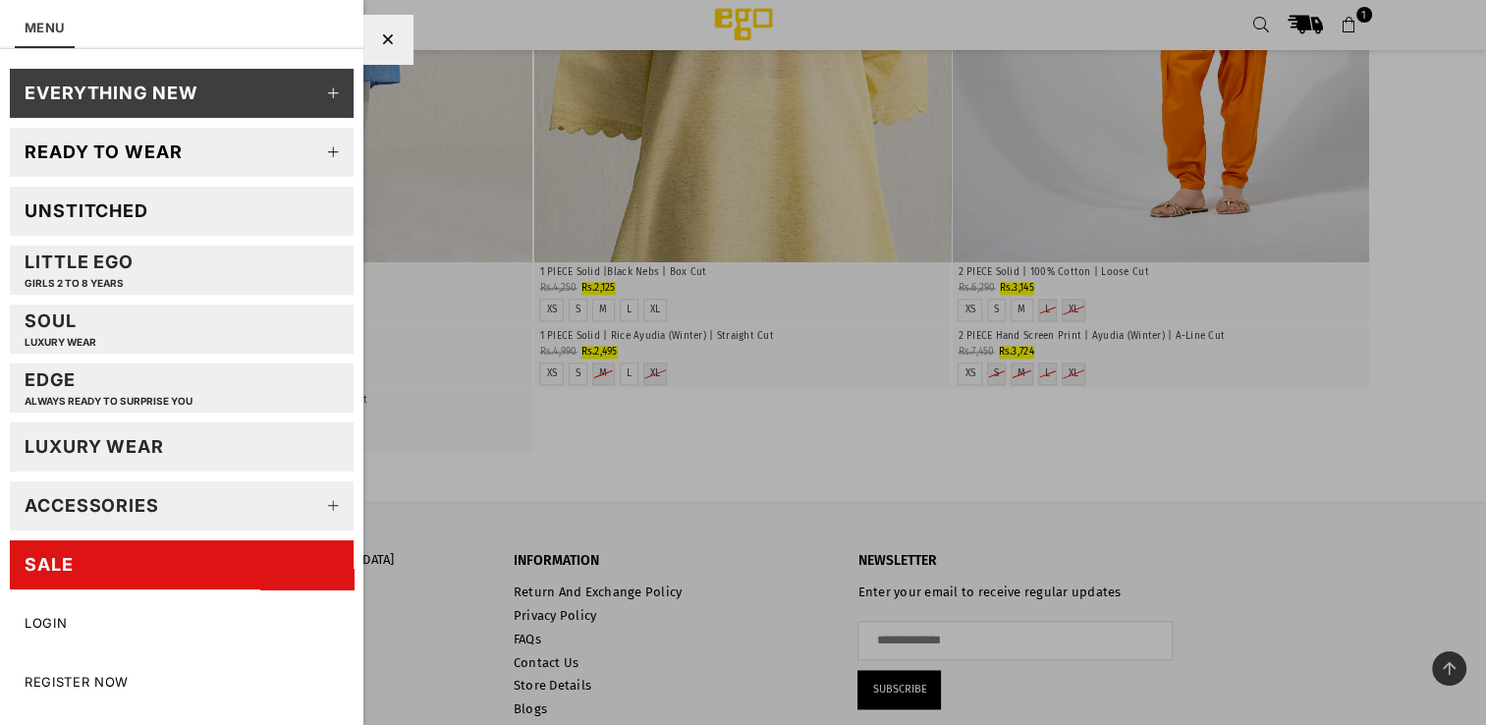
click at [320, 141] on icon at bounding box center [333, 152] width 39 height 39
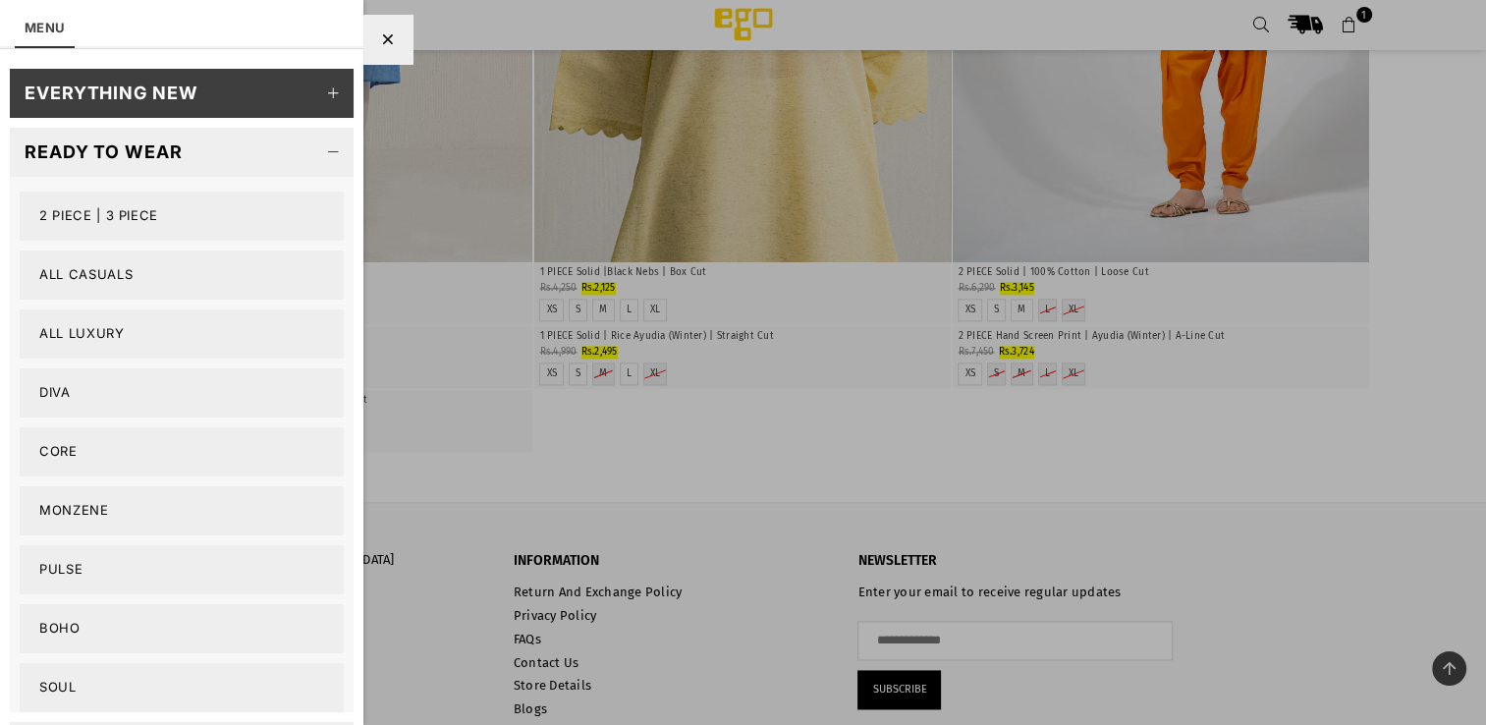
click at [97, 513] on link "Monzene" at bounding box center [182, 510] width 324 height 49
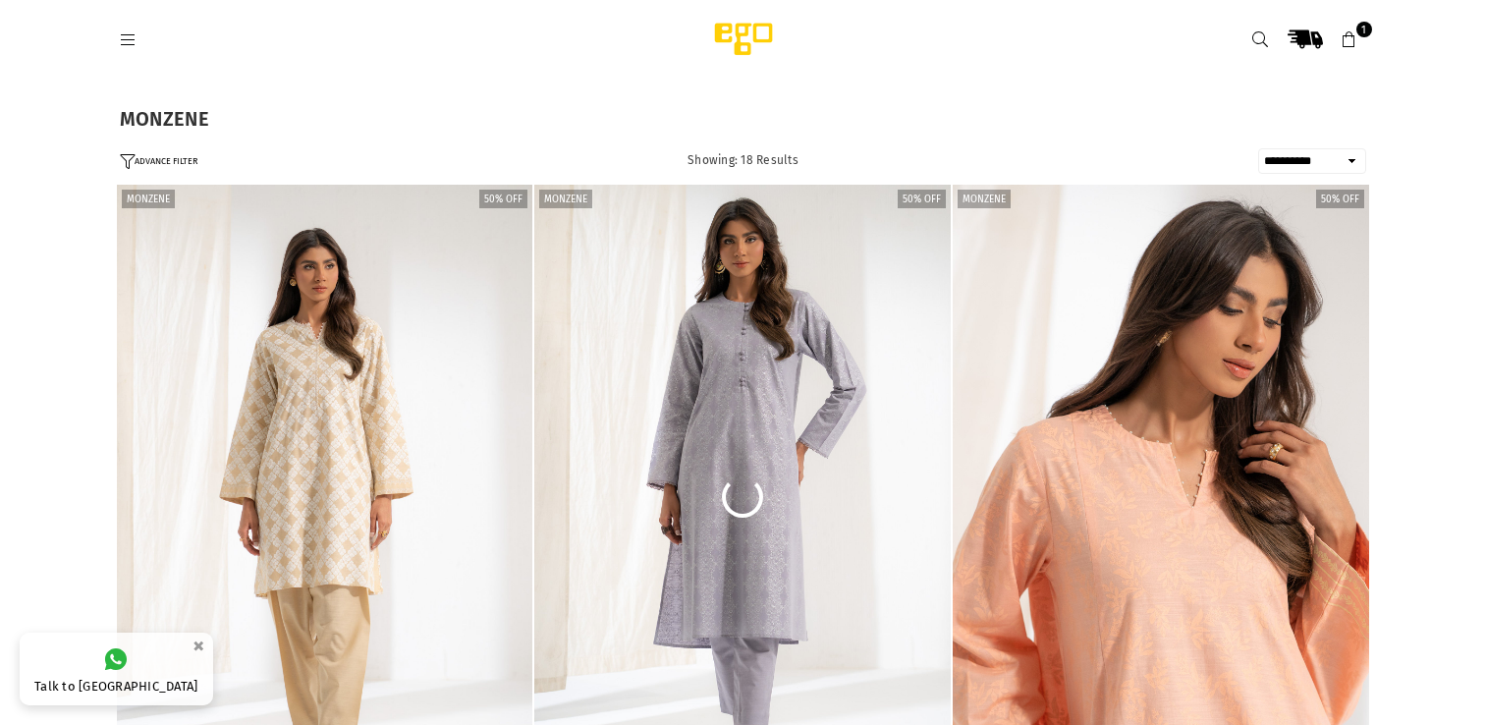
select select "**********"
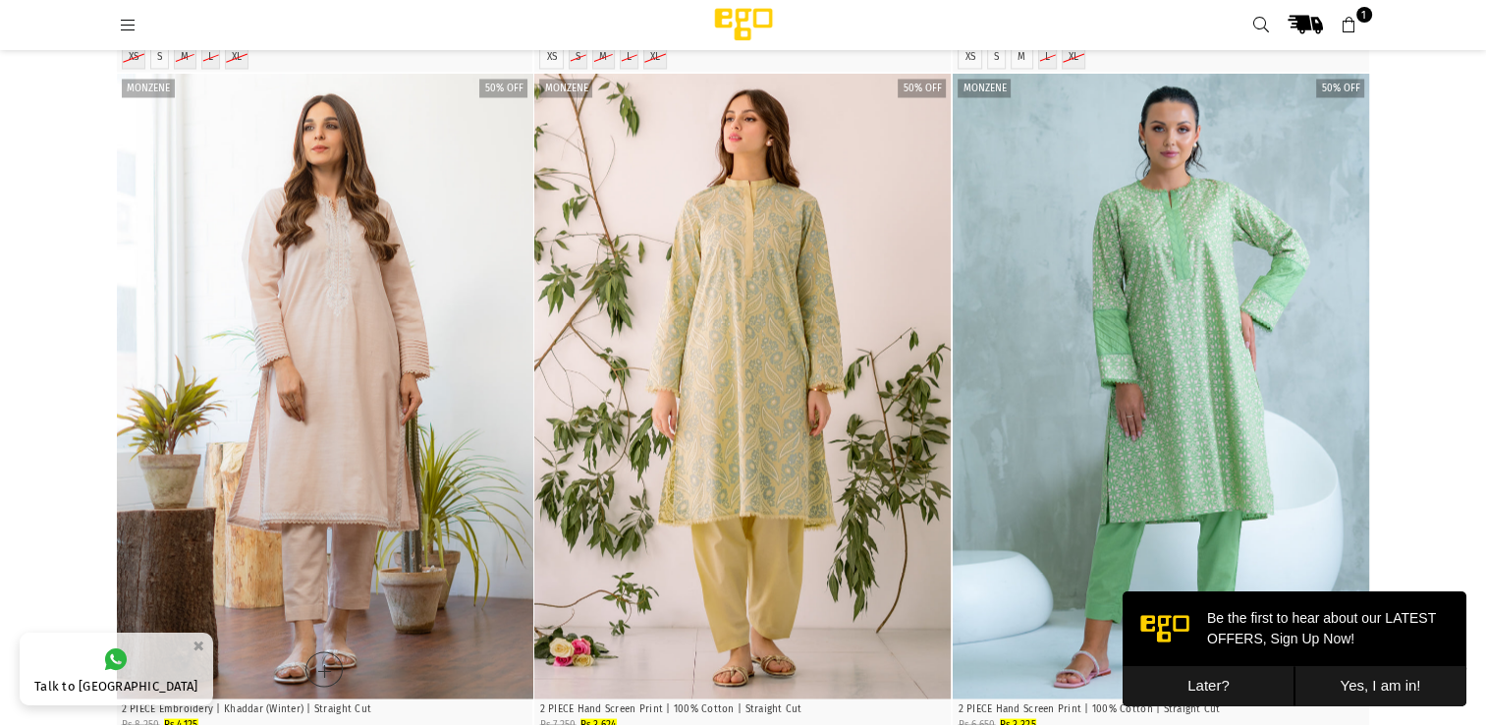
scroll to position [3521, 0]
click at [291, 350] on img "1 / 3" at bounding box center [325, 385] width 417 height 625
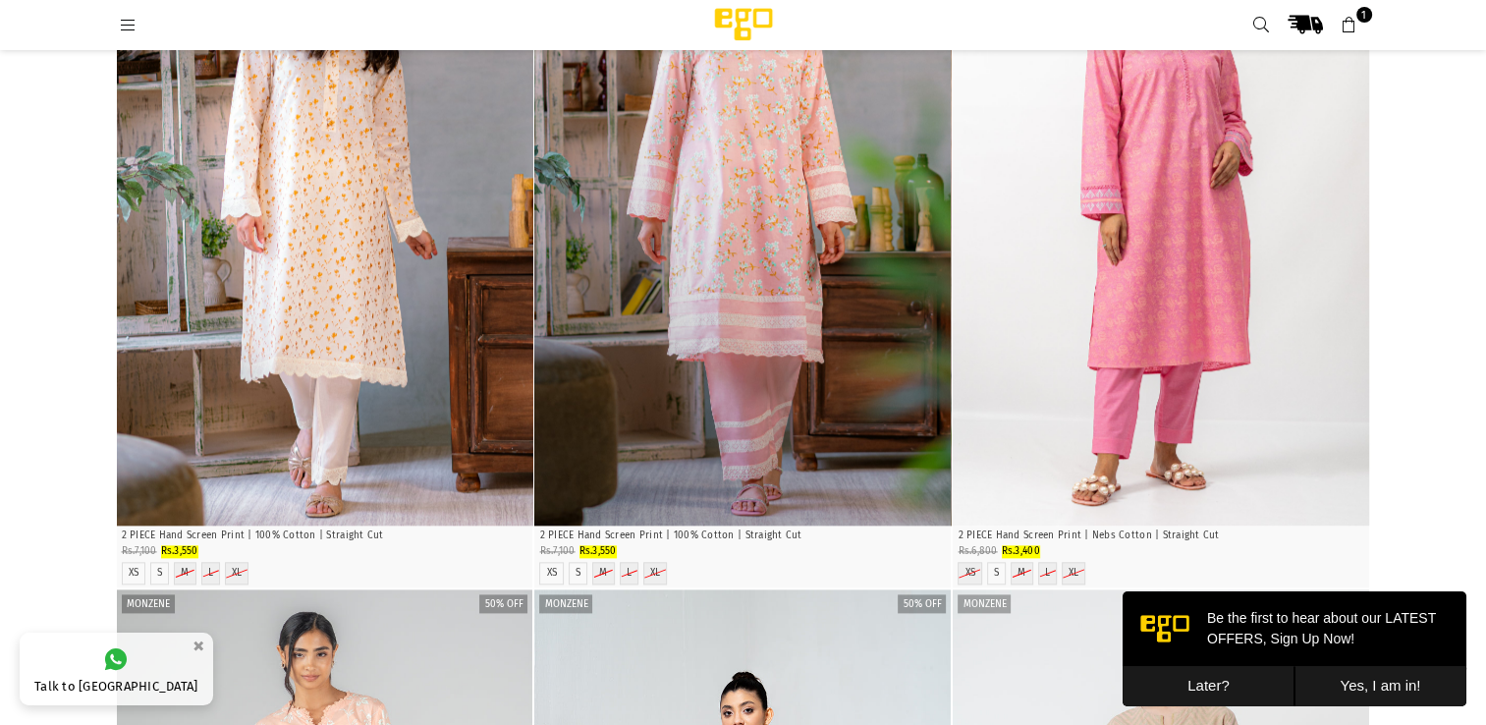
scroll to position [1875, 0]
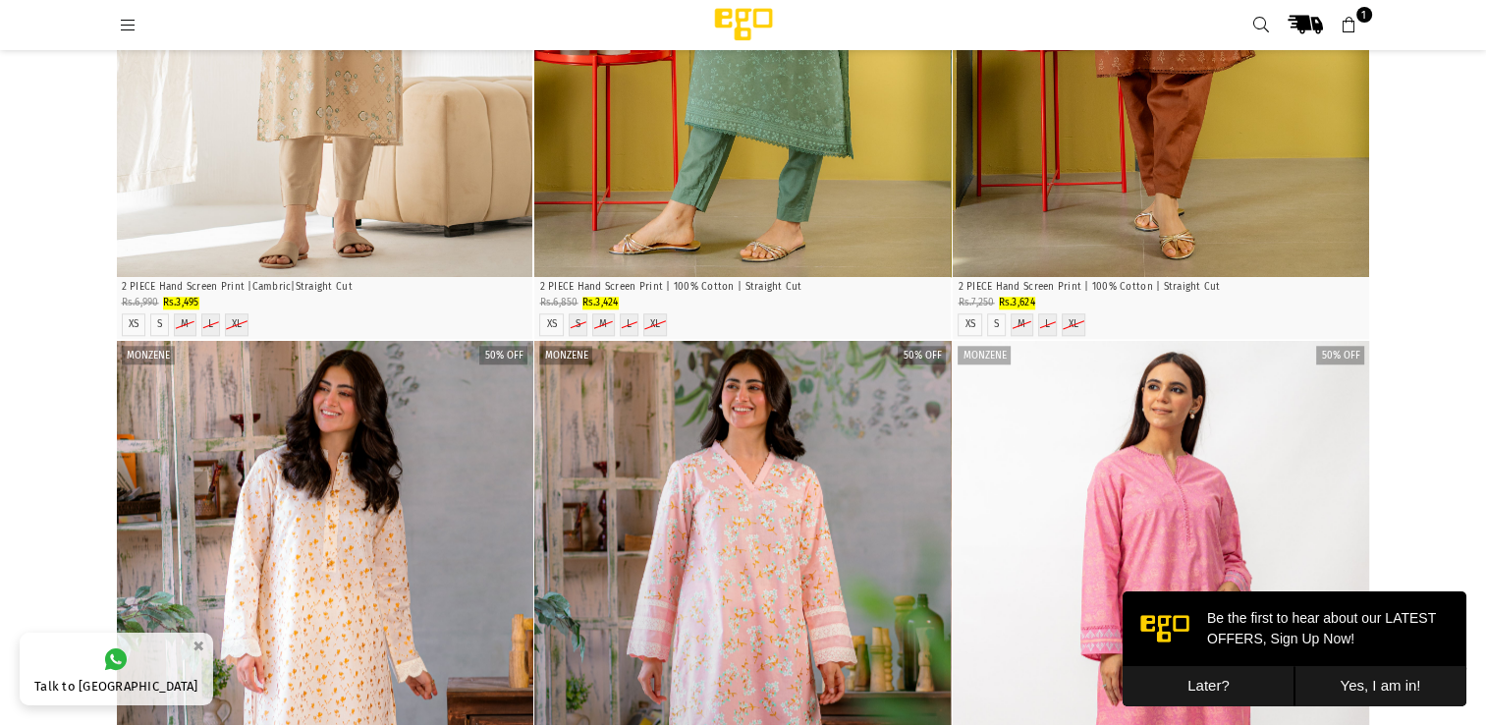
click at [126, 28] on icon at bounding box center [129, 26] width 18 height 18
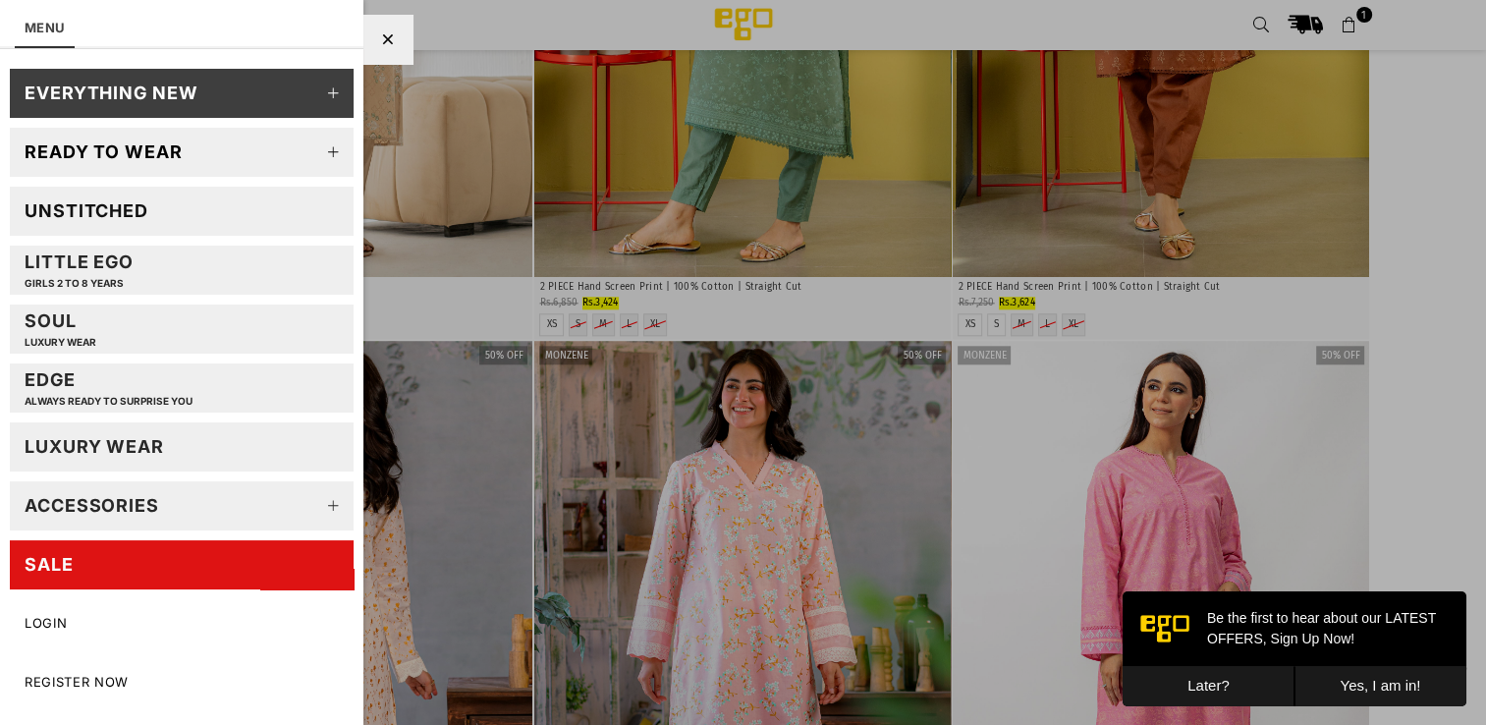
click at [320, 144] on icon at bounding box center [333, 152] width 39 height 39
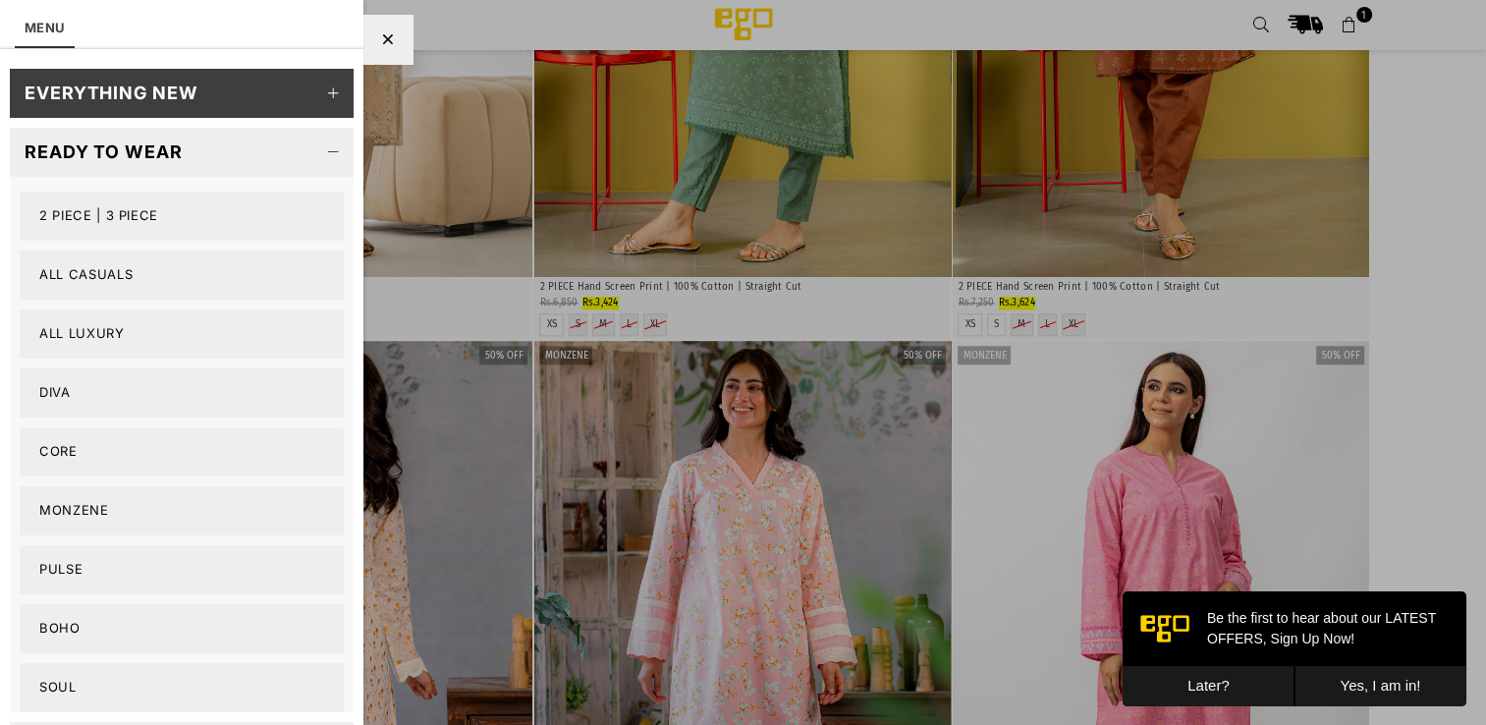
click at [65, 572] on link "Pulse" at bounding box center [182, 569] width 324 height 49
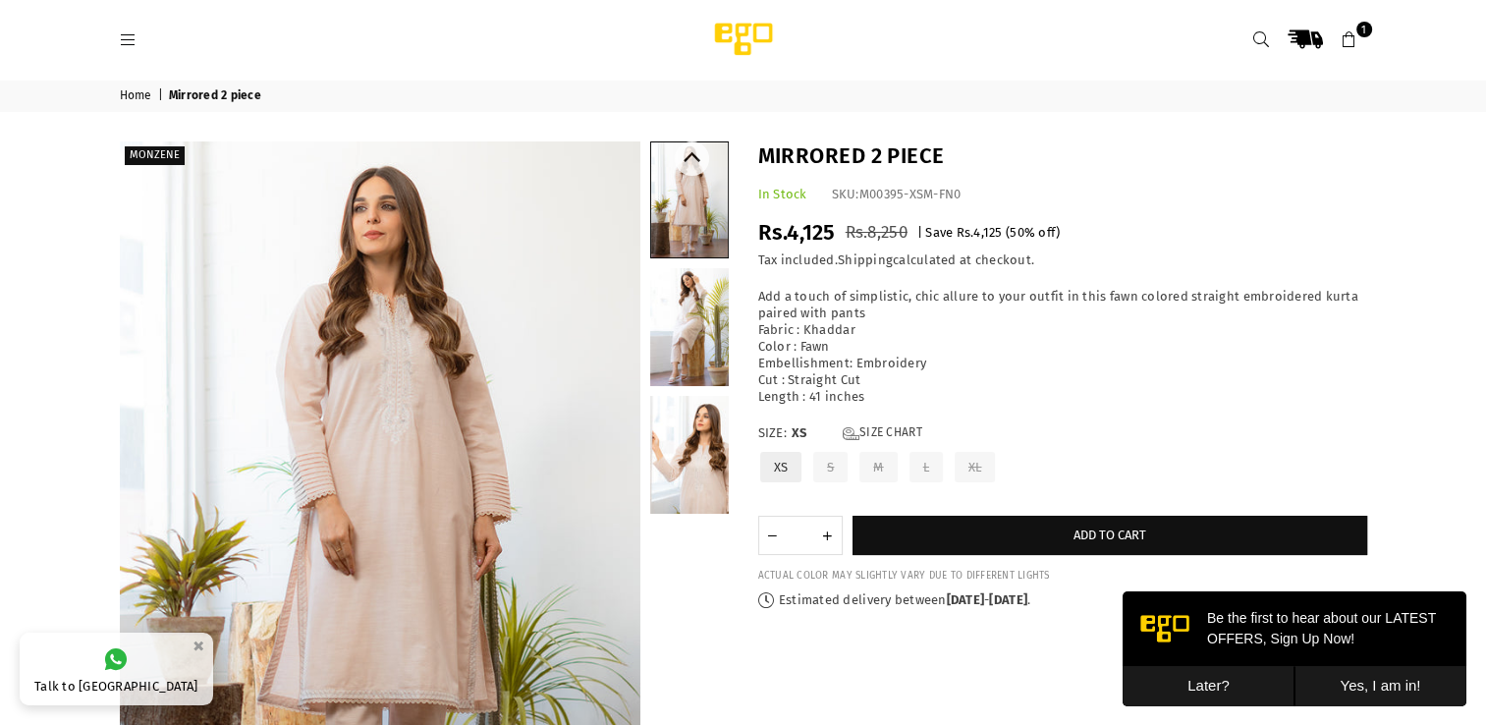
click at [674, 327] on link at bounding box center [689, 327] width 79 height 118
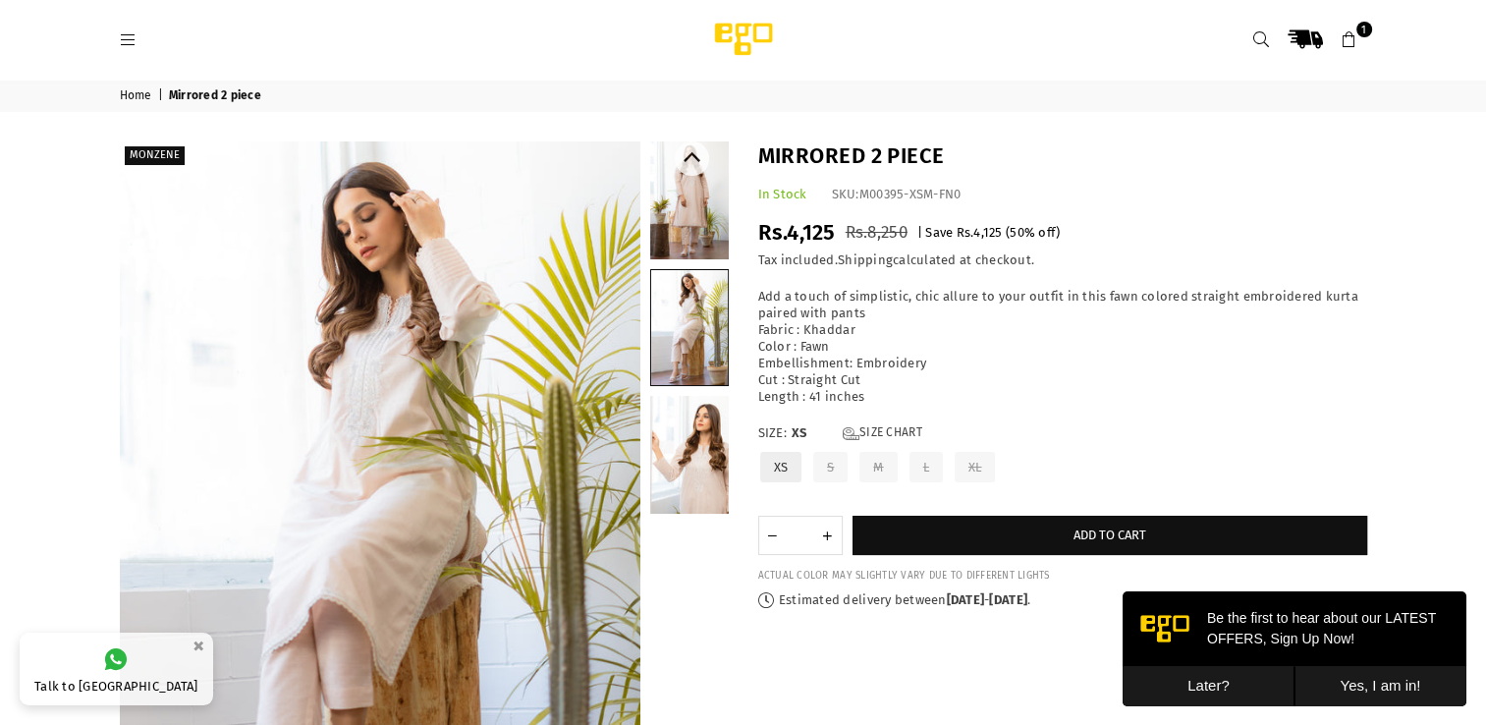
click at [697, 451] on link at bounding box center [689, 455] width 79 height 118
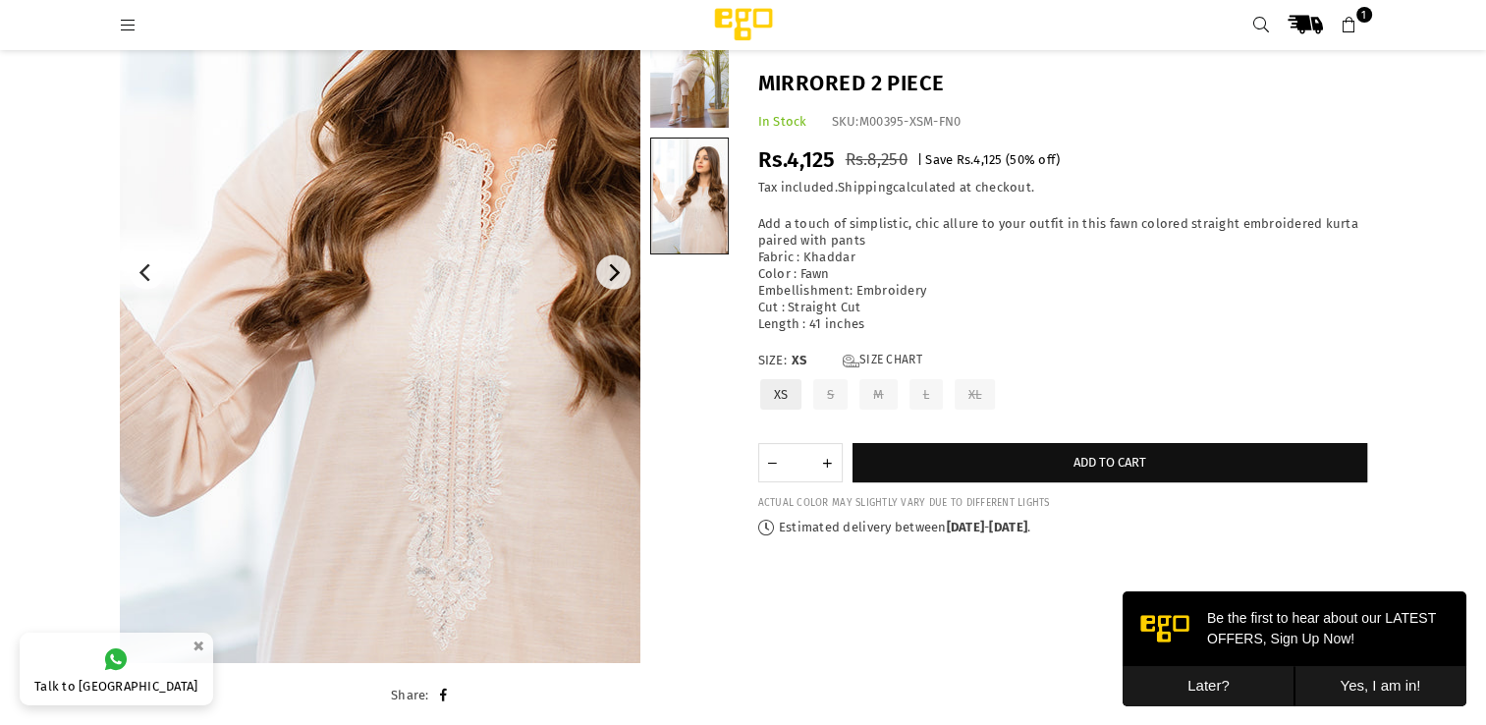
scroll to position [234, 0]
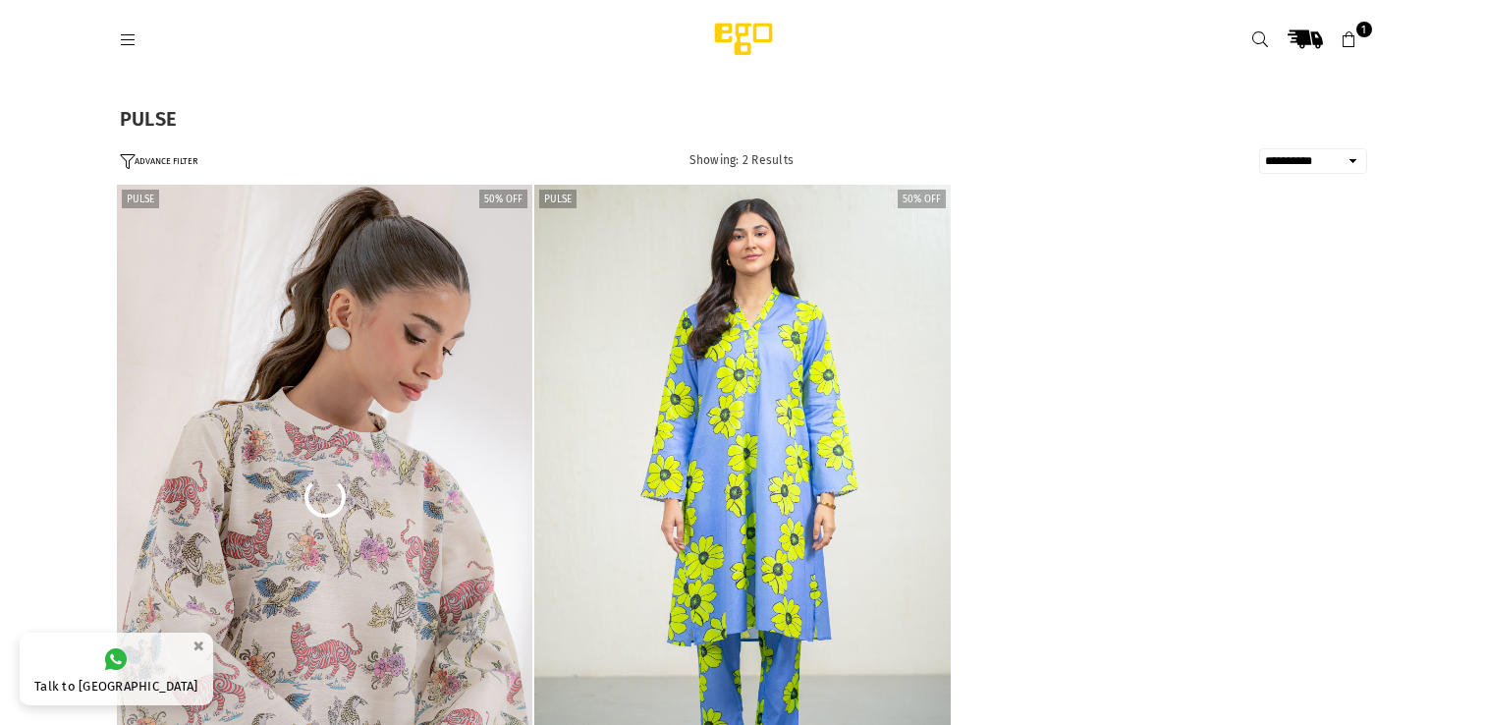
select select "**********"
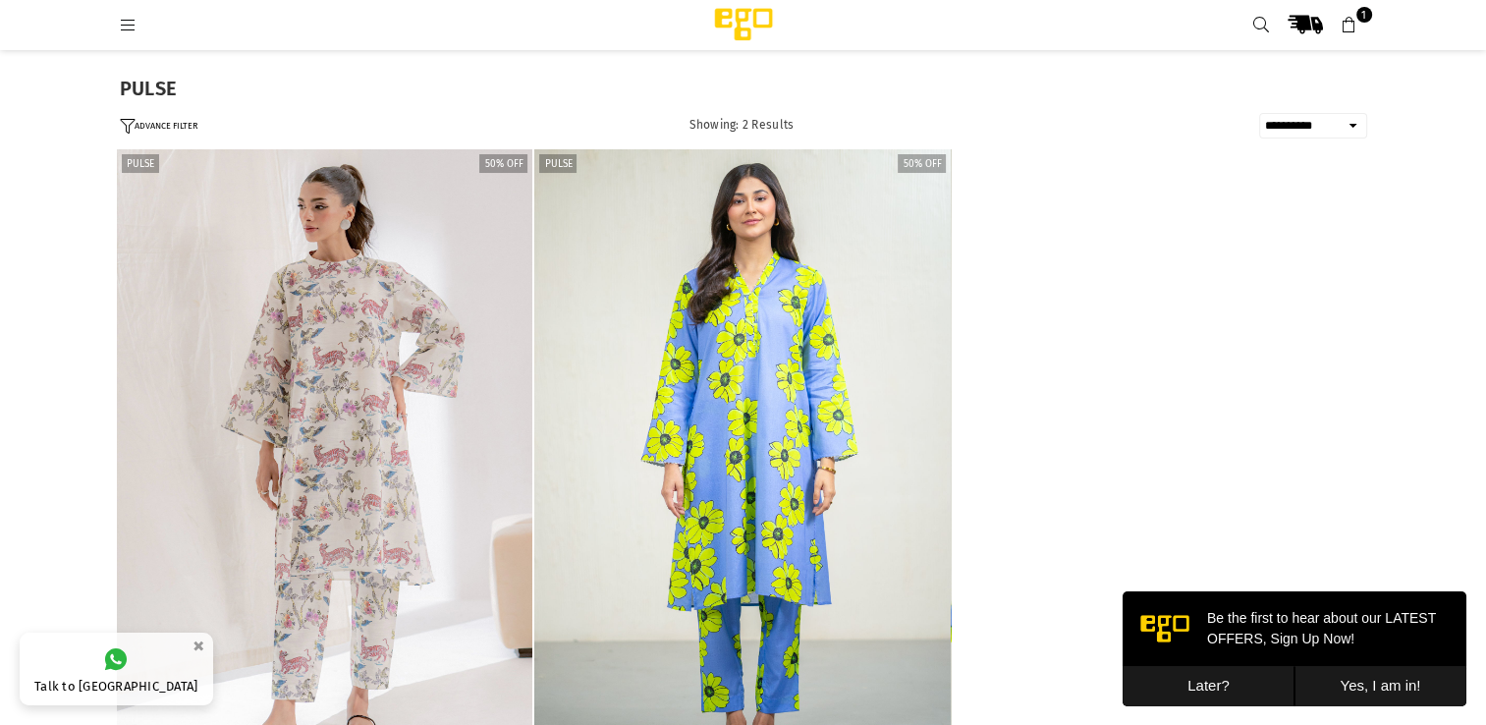
scroll to position [499, 0]
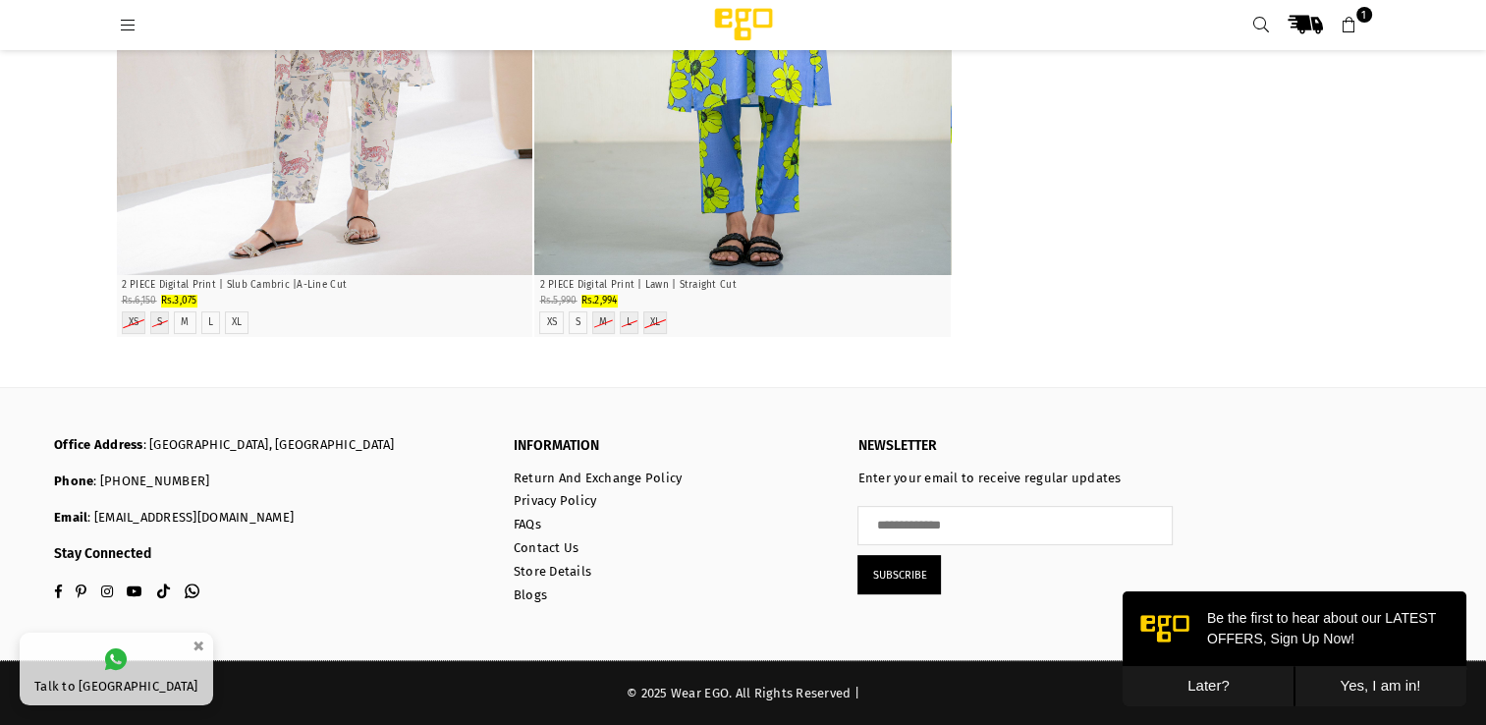
click at [126, 32] on icon at bounding box center [129, 26] width 18 height 18
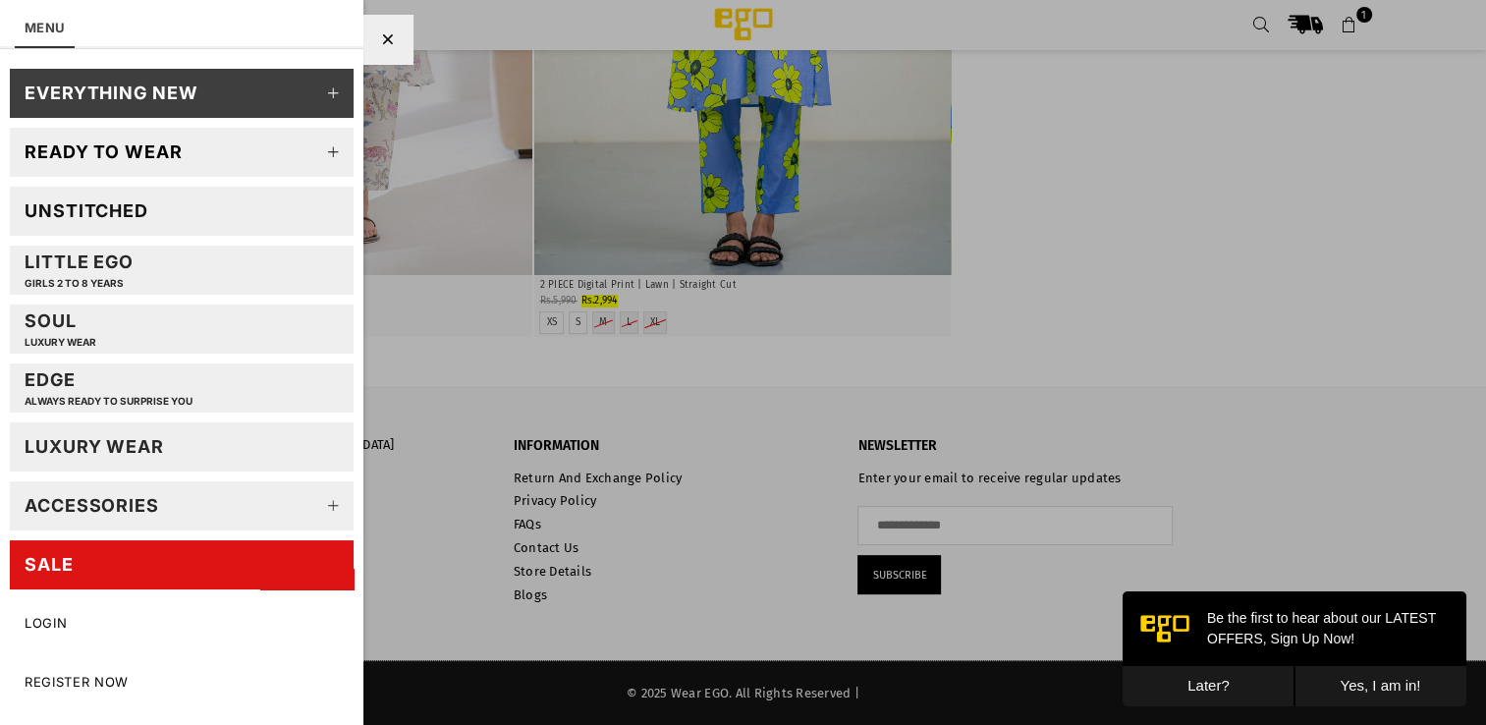
click at [334, 140] on icon at bounding box center [333, 152] width 39 height 39
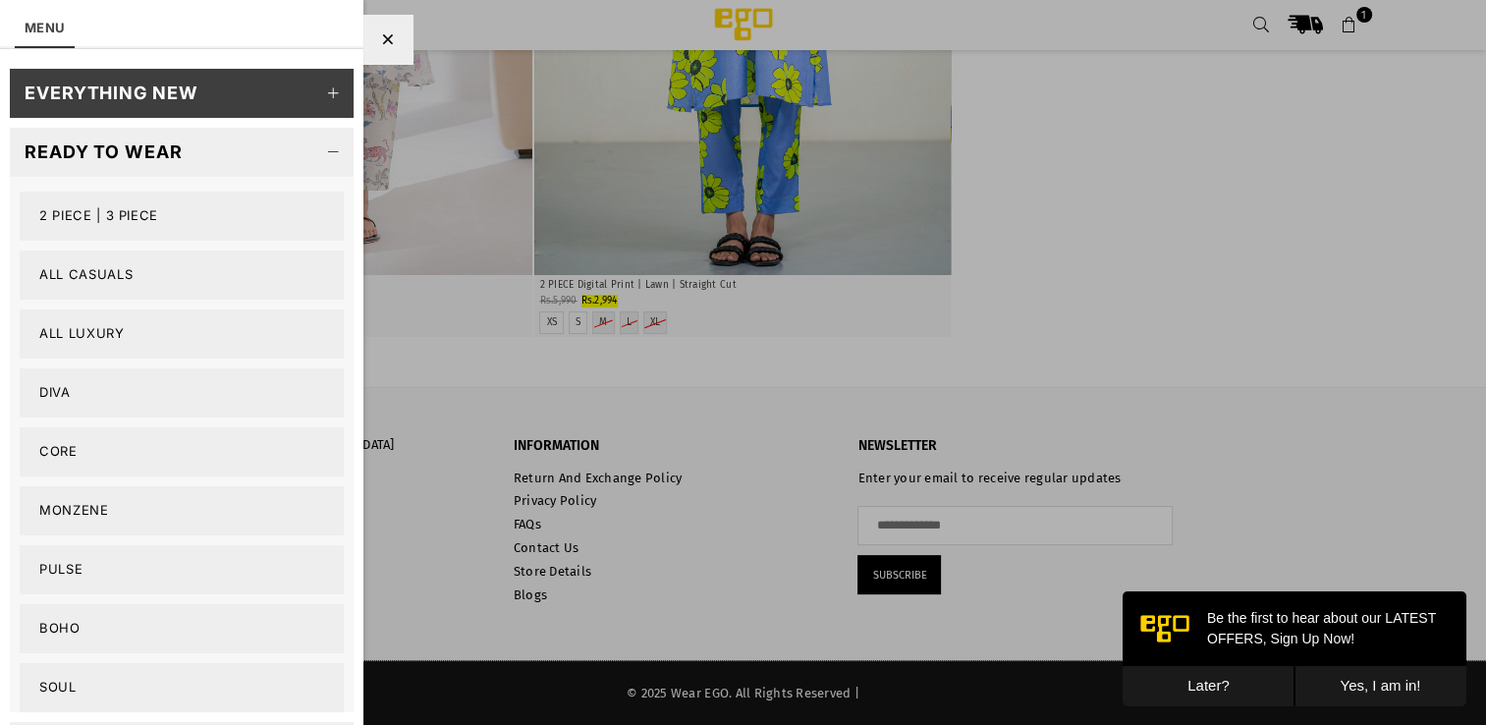
click at [103, 204] on link "2 PIECE | 3 PIECE" at bounding box center [182, 216] width 324 height 49
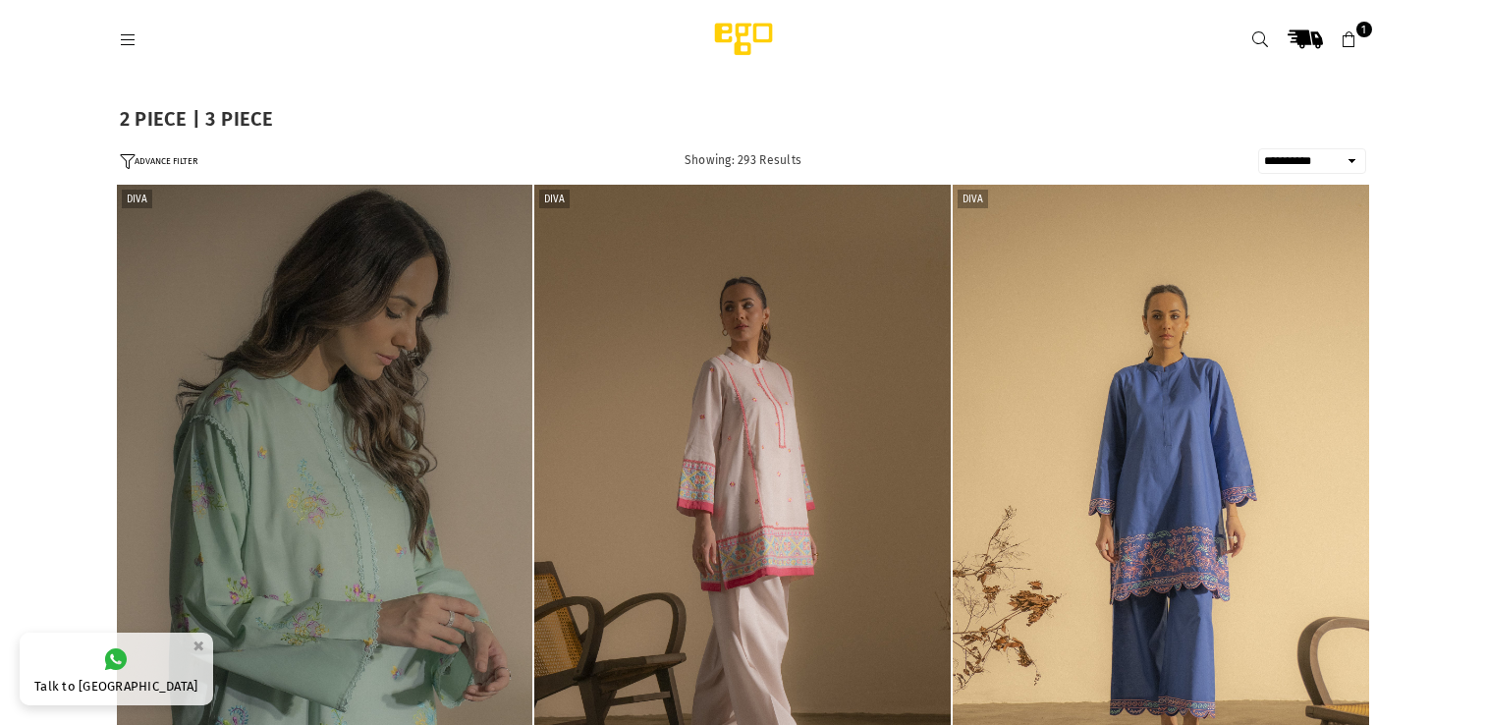
select select "**********"
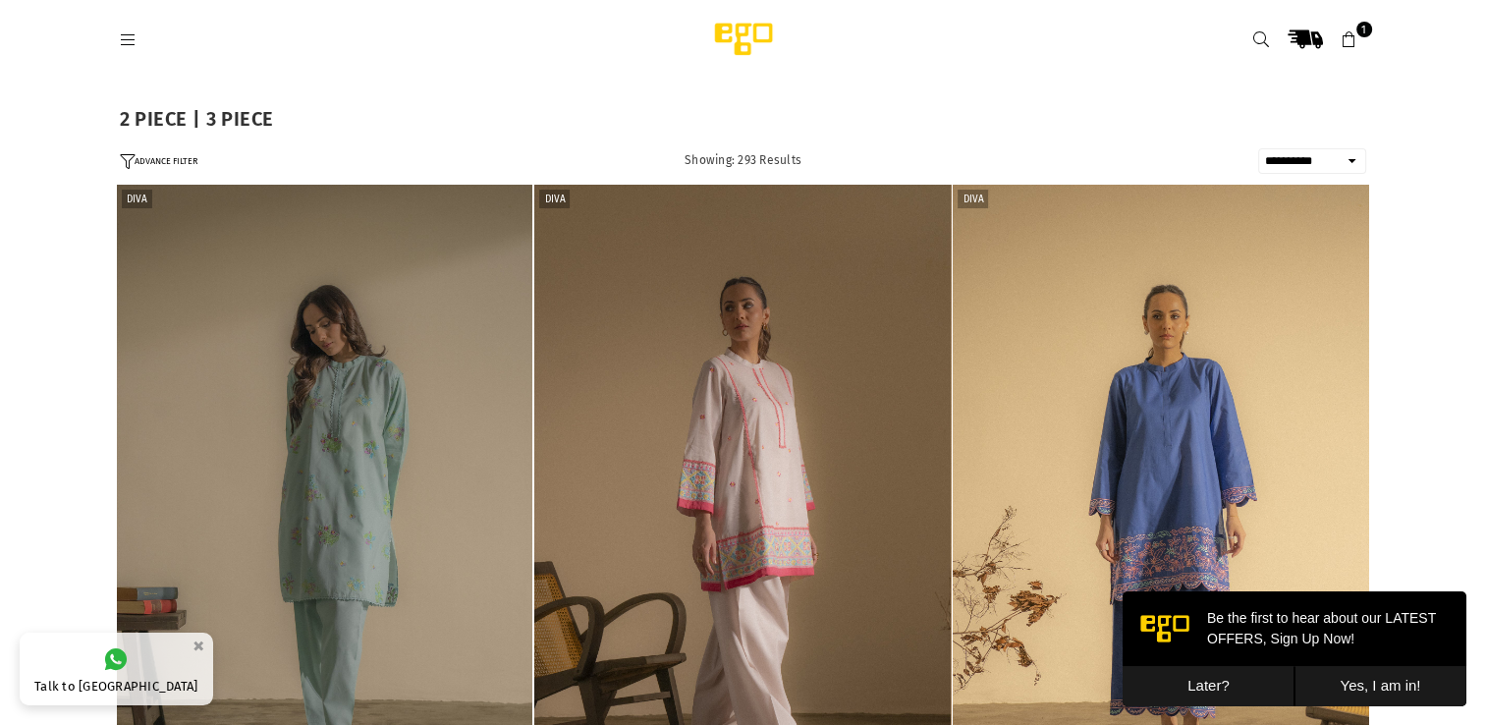
click at [487, 49] on div at bounding box center [390, 39] width 540 height 35
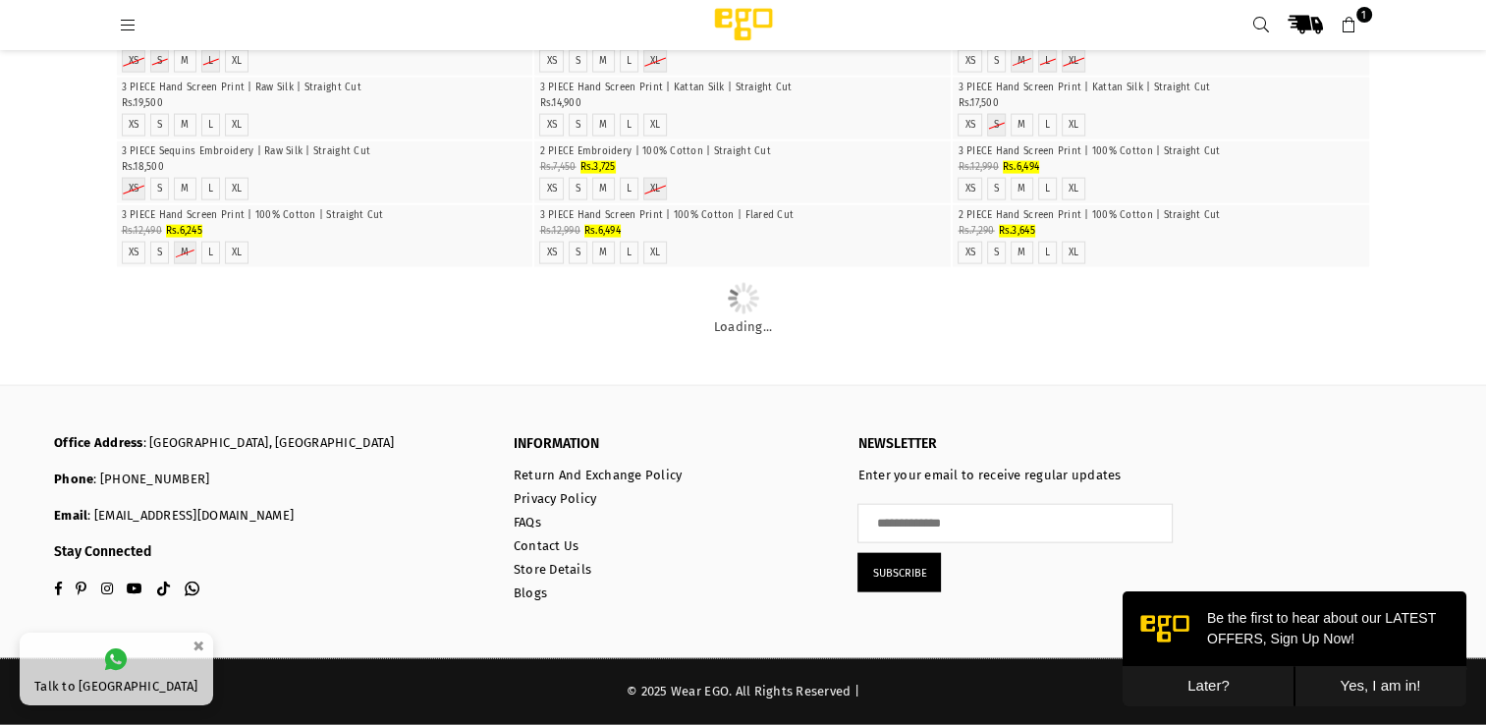
scroll to position [18016, 0]
click at [1203, 685] on button "Later?" at bounding box center [1209, 686] width 172 height 40
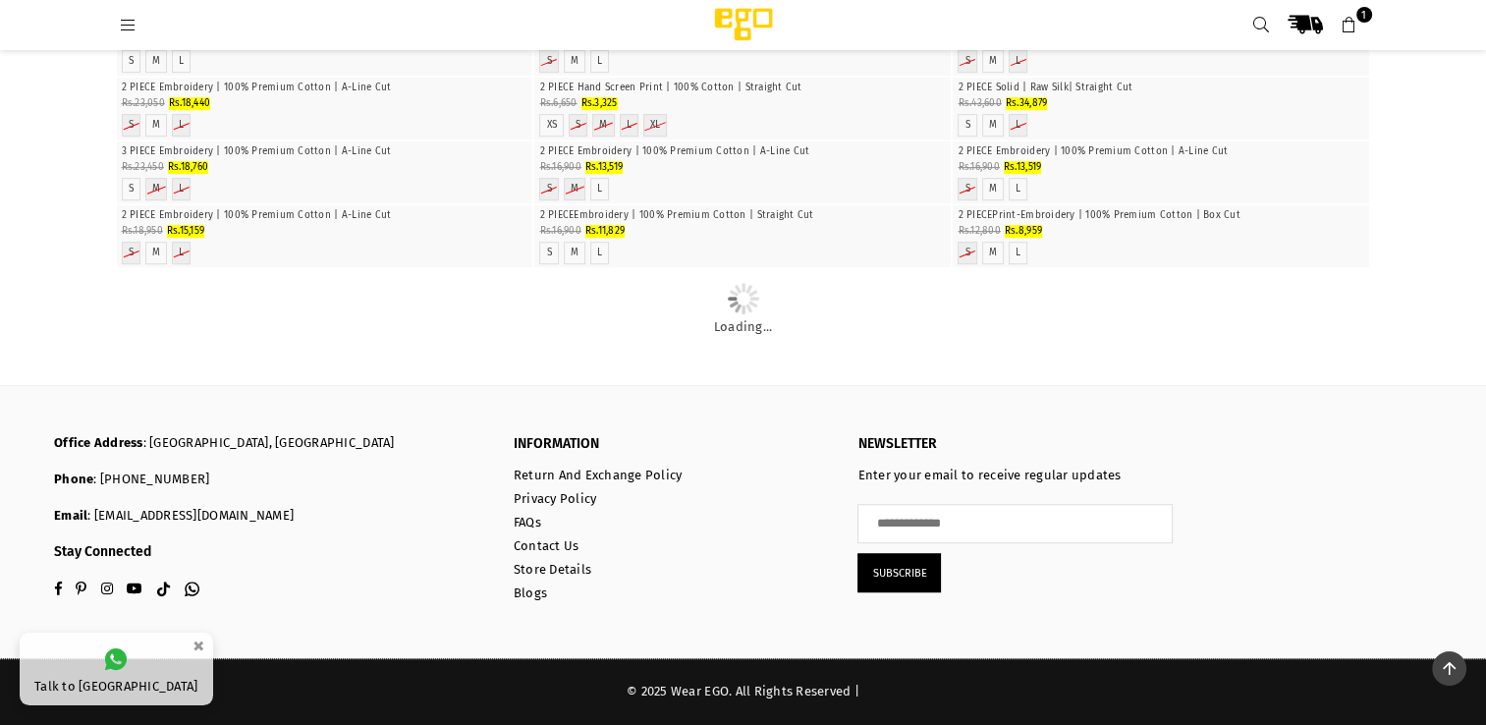
scroll to position [60915, 0]
